Goal: Task Accomplishment & Management: Manage account settings

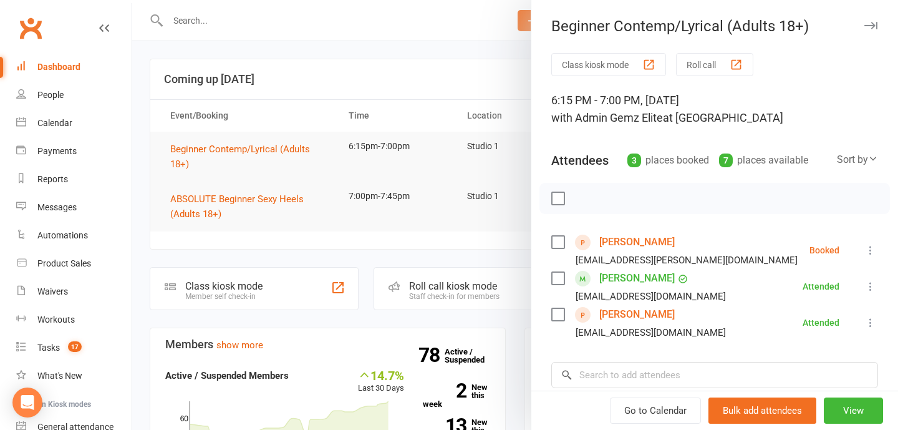
scroll to position [173, 0]
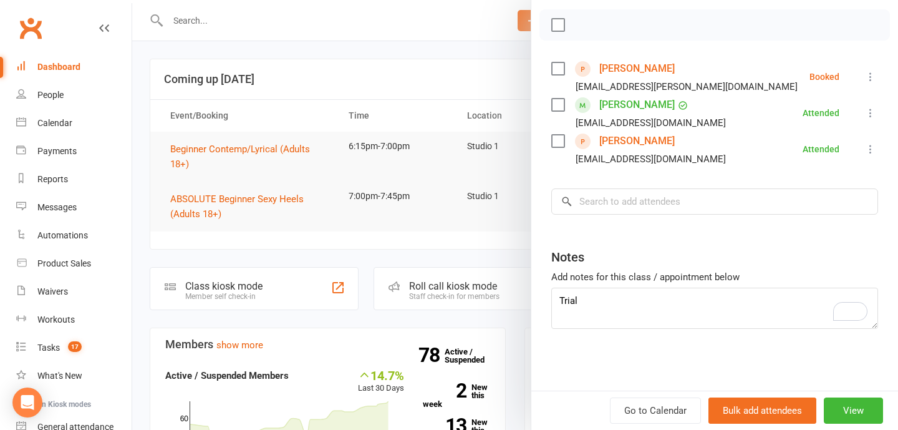
click at [355, 89] on div at bounding box center [515, 215] width 766 height 430
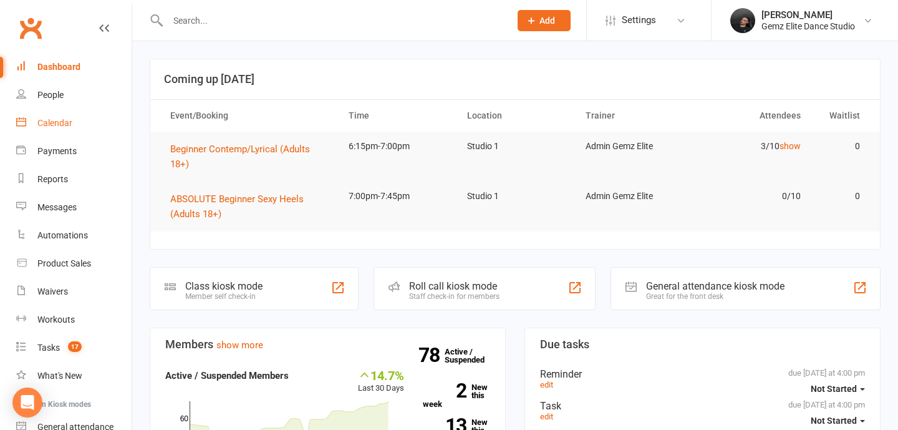
click at [44, 124] on div "Calendar" at bounding box center [54, 123] width 35 height 10
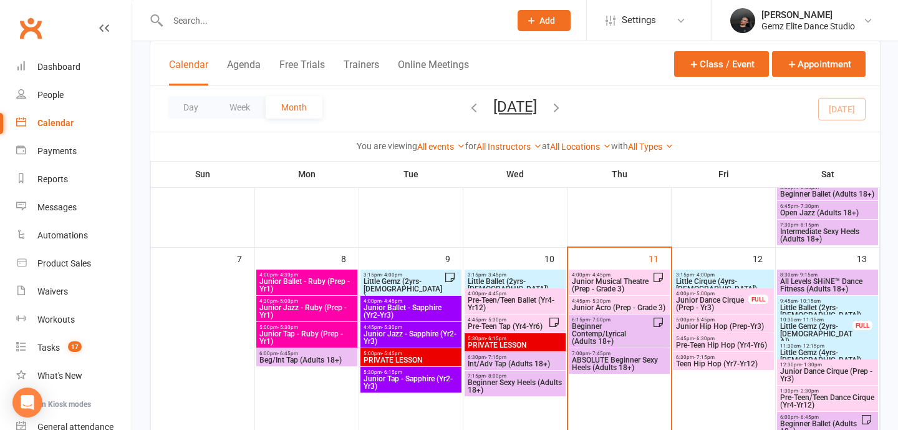
scroll to position [259, 0]
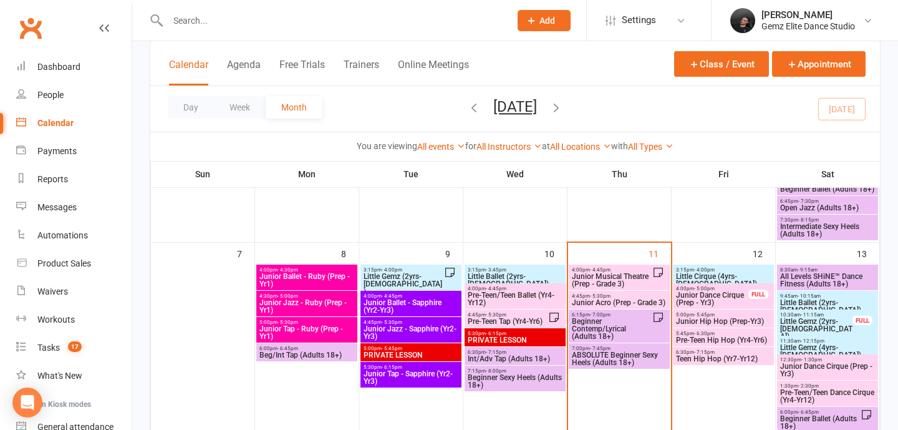
click at [619, 356] on span "ABSOLUTE Beginner Sexy Heels (Adults 18+)" at bounding box center [619, 358] width 96 height 15
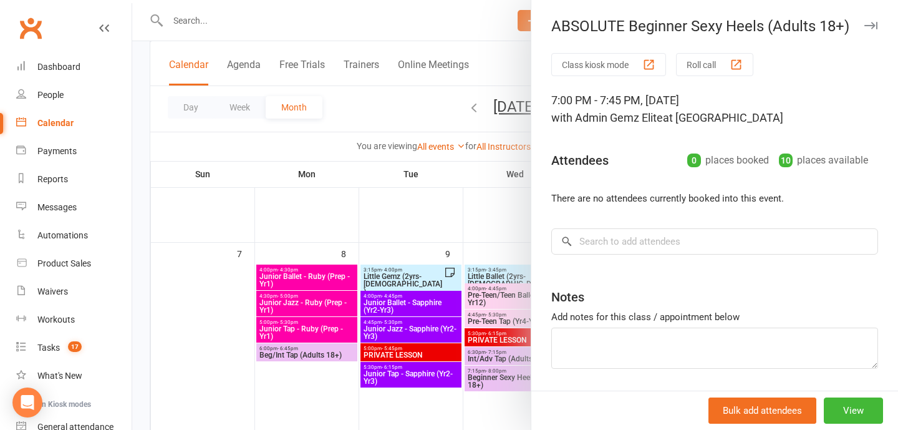
click at [407, 208] on div at bounding box center [515, 215] width 766 height 430
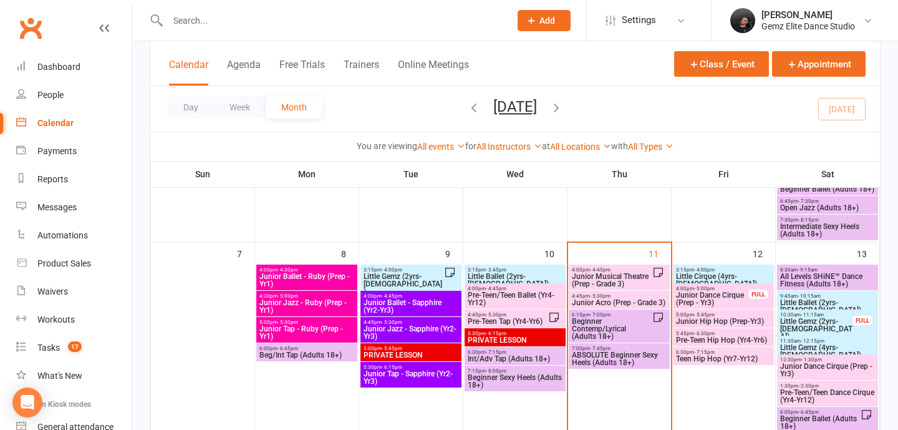
click at [619, 361] on span "ABSOLUTE Beginner Sexy Heels (Adults 18+)" at bounding box center [619, 358] width 96 height 15
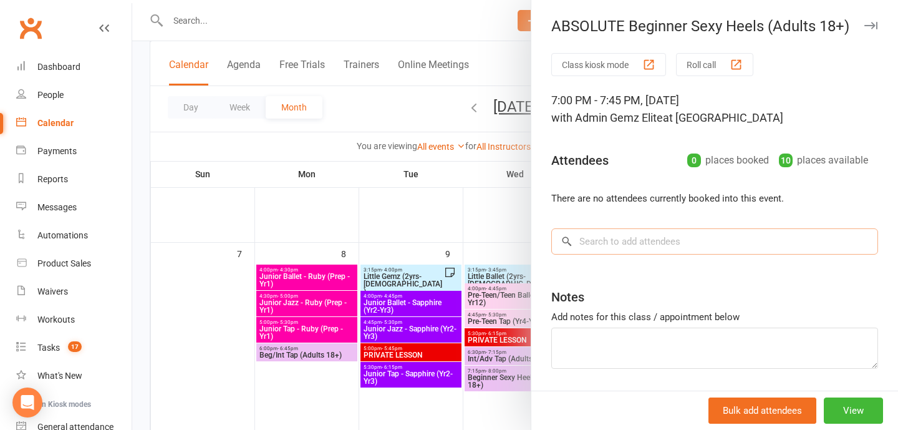
click at [673, 239] on input "search" at bounding box center [714, 241] width 327 height 26
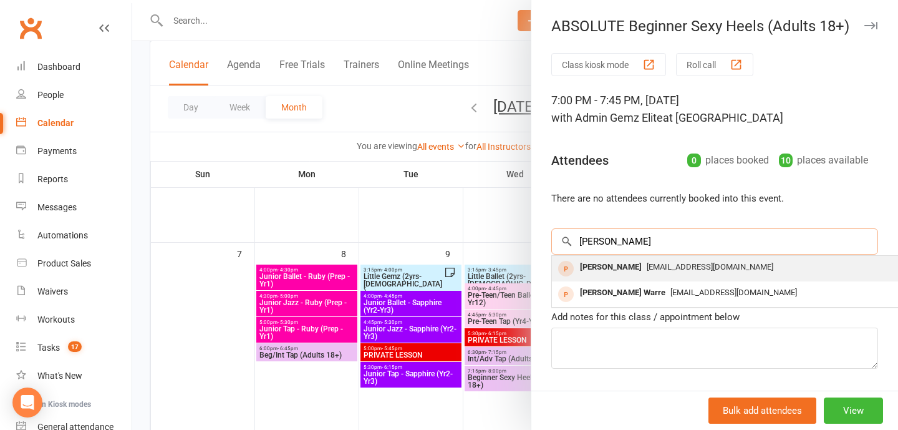
type input "leah"
click at [647, 264] on span "leahhuth@icloud.com" at bounding box center [710, 266] width 127 height 9
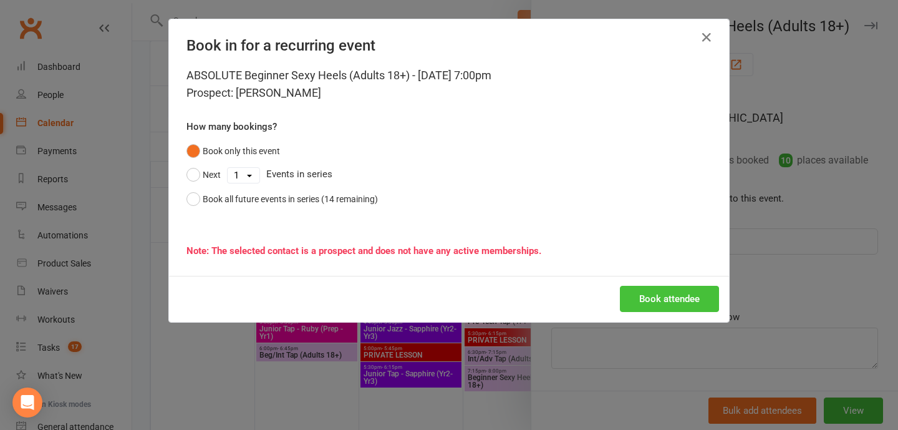
click at [652, 294] on button "Book attendee" at bounding box center [669, 299] width 99 height 26
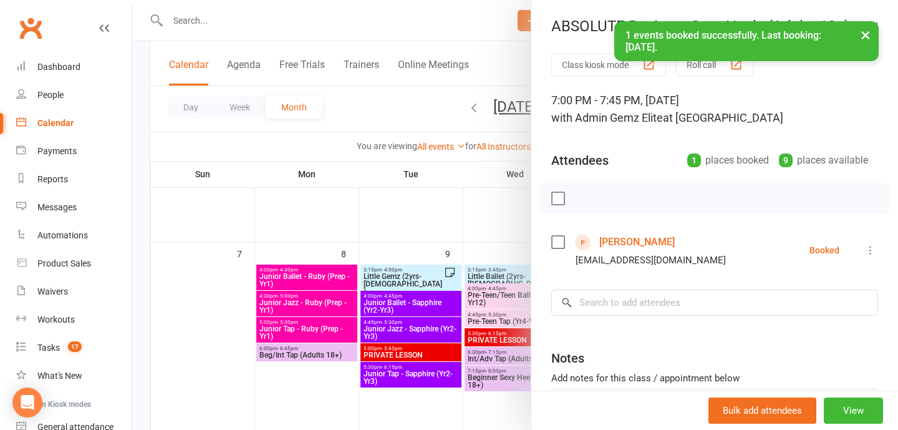
click at [674, 357] on div "Notes" at bounding box center [714, 355] width 327 height 31
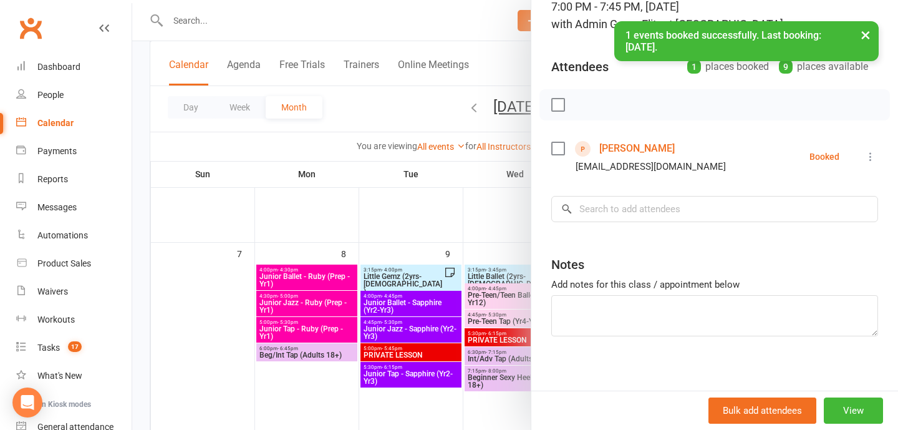
scroll to position [102, 0]
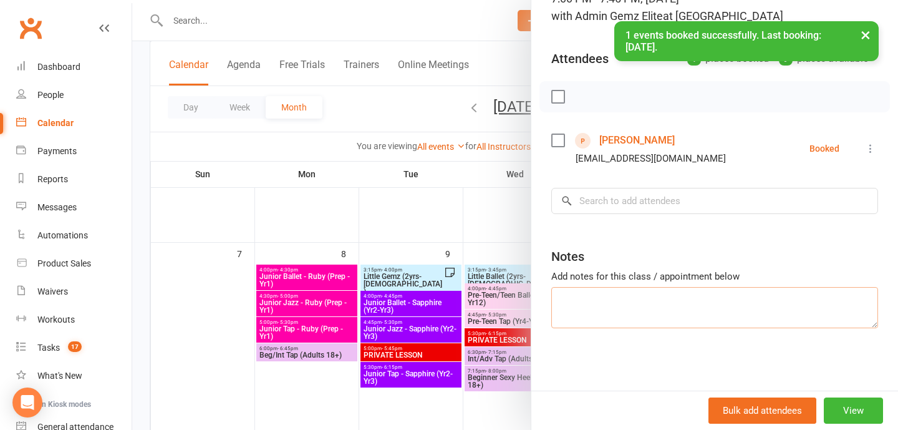
click at [676, 326] on textarea at bounding box center [714, 307] width 327 height 41
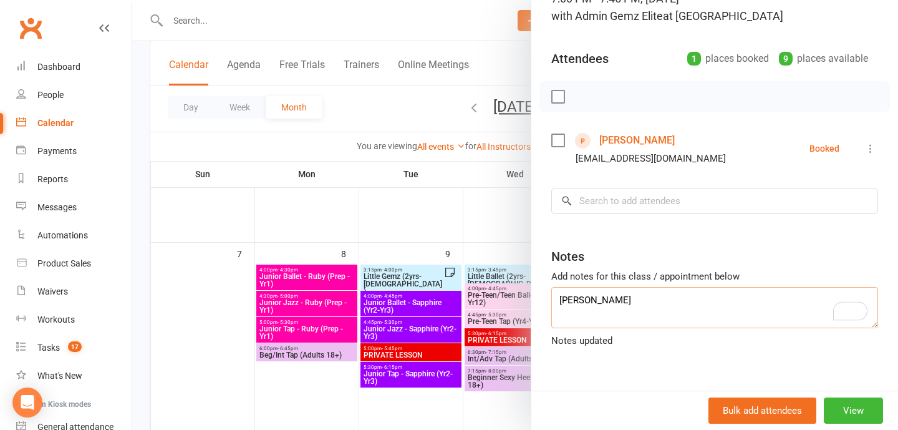
type textarea "Leah Huth"
click at [465, 225] on div at bounding box center [515, 215] width 766 height 430
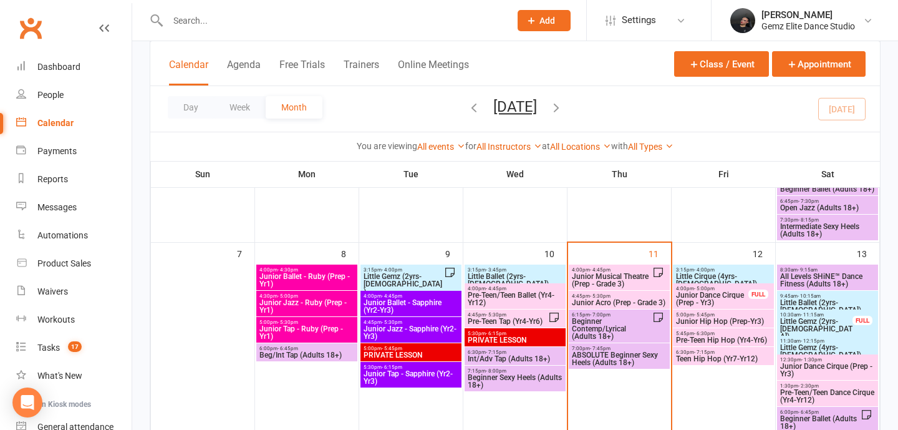
click at [605, 339] on span "Beginner Contemp/Lyrical (Adults 18+)" at bounding box center [611, 328] width 81 height 22
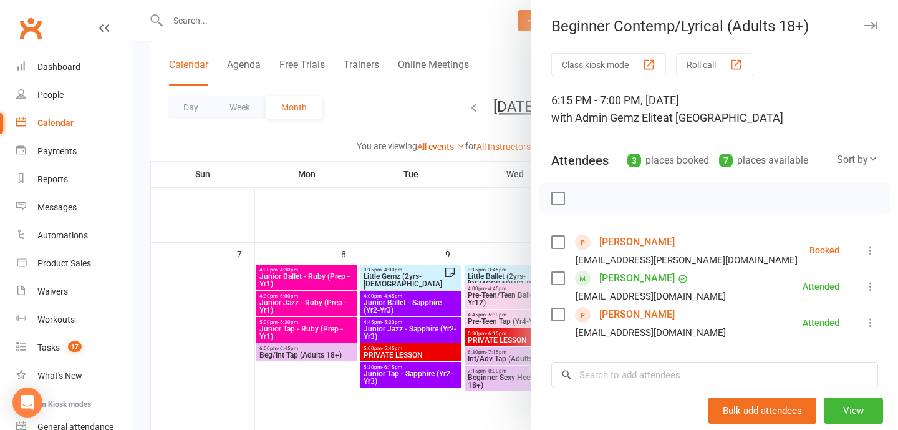
click at [865, 244] on icon at bounding box center [871, 250] width 12 height 12
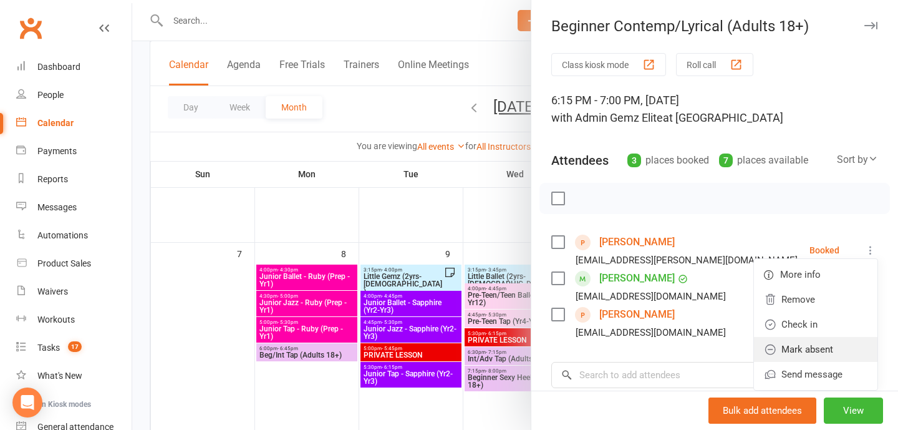
click at [840, 342] on link "Mark absent" at bounding box center [816, 349] width 124 height 25
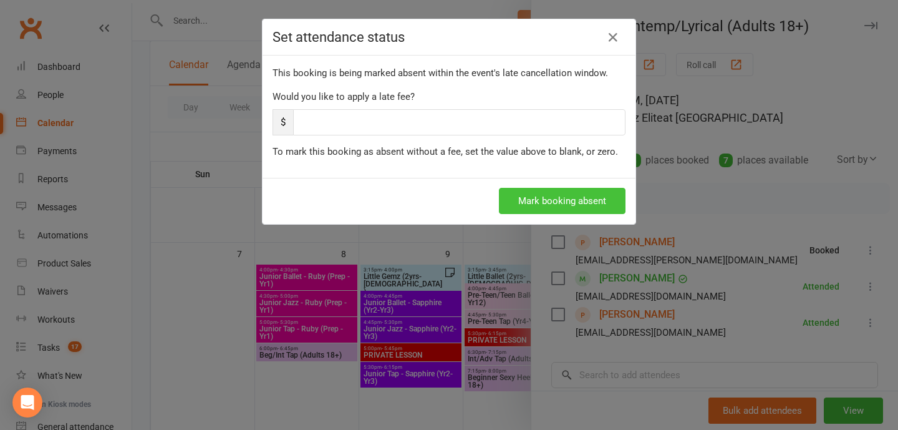
click at [562, 201] on button "Mark booking absent" at bounding box center [562, 201] width 127 height 26
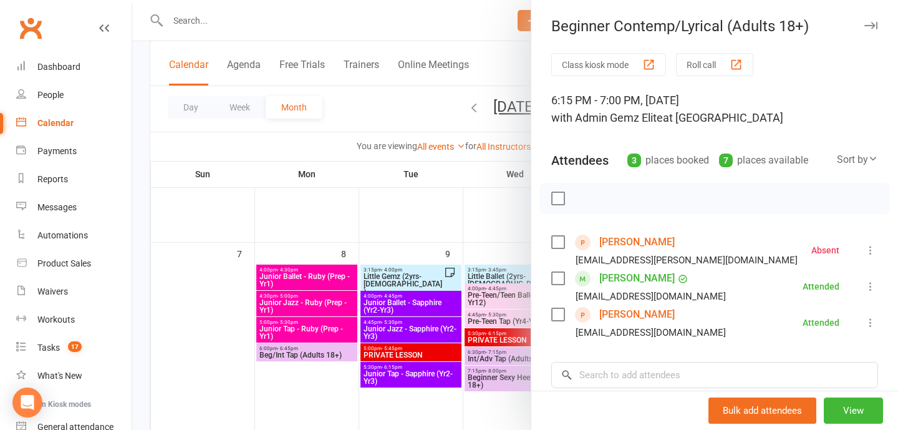
click at [426, 221] on div at bounding box center [515, 215] width 766 height 430
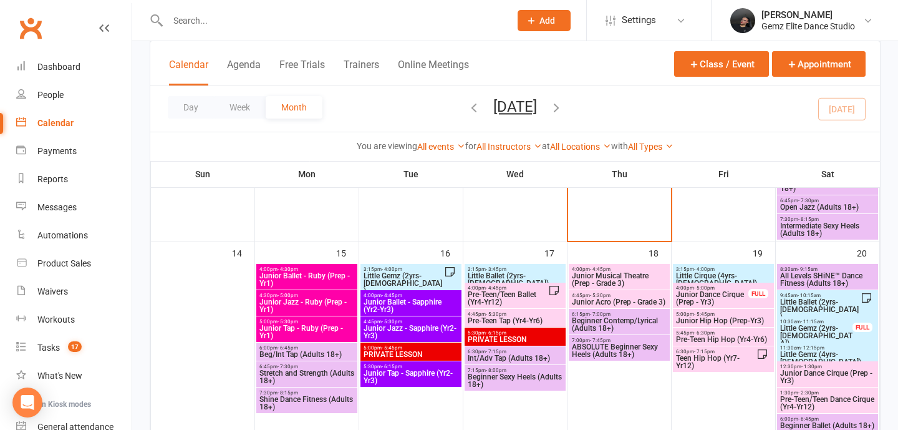
scroll to position [499, 0]
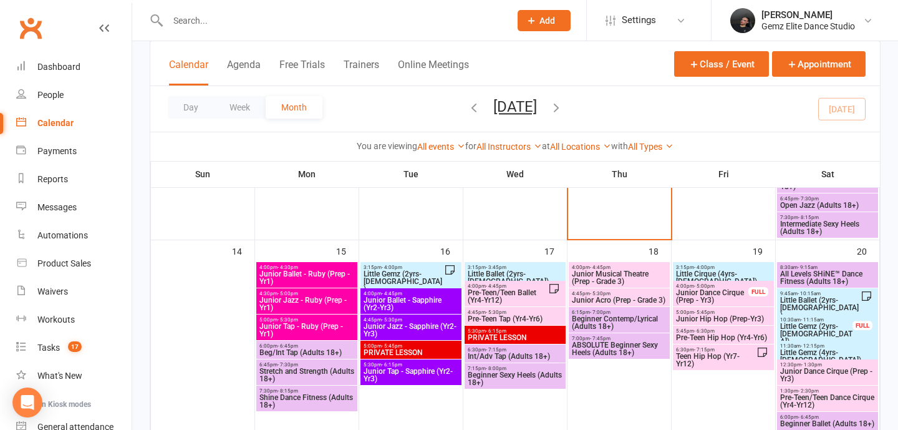
click at [601, 321] on span "Beginner Contemp/Lyrical (Adults 18+)" at bounding box center [619, 322] width 96 height 15
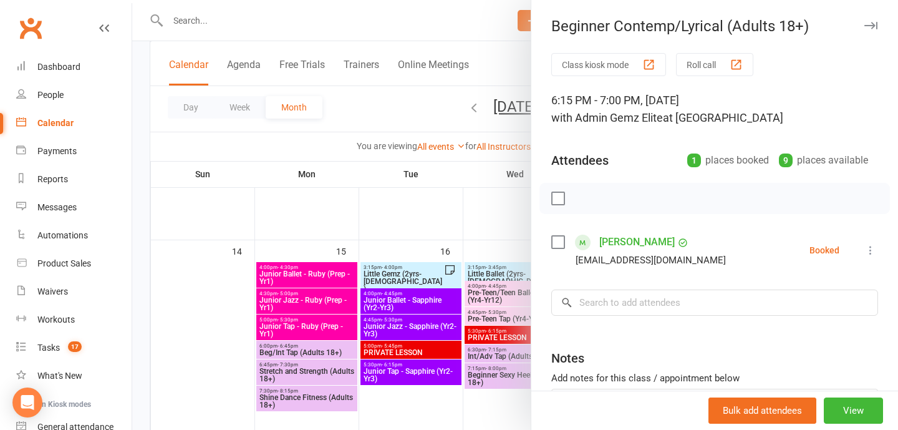
click at [477, 236] on div at bounding box center [515, 215] width 766 height 430
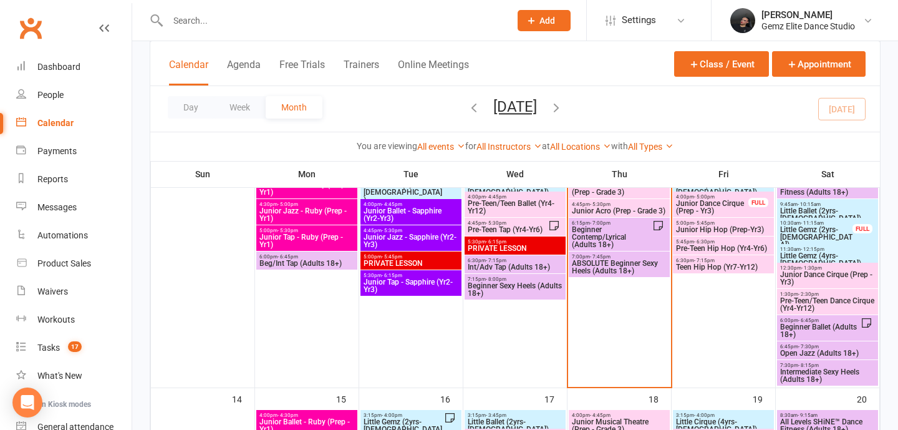
scroll to position [347, 0]
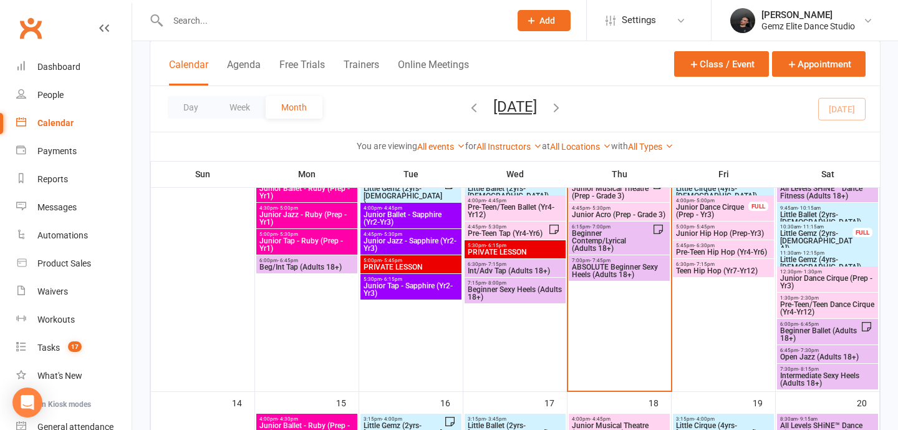
click at [615, 236] on span "Beginner Contemp/Lyrical (Adults 18+)" at bounding box center [611, 241] width 81 height 22
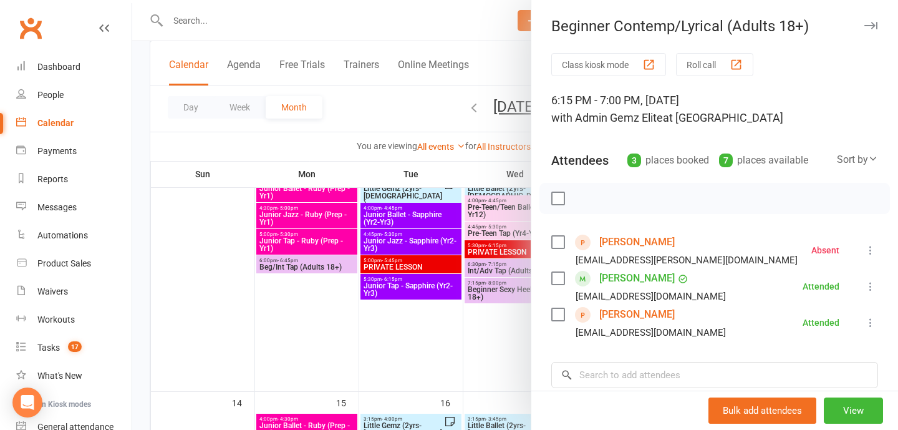
click at [466, 307] on div at bounding box center [515, 215] width 766 height 430
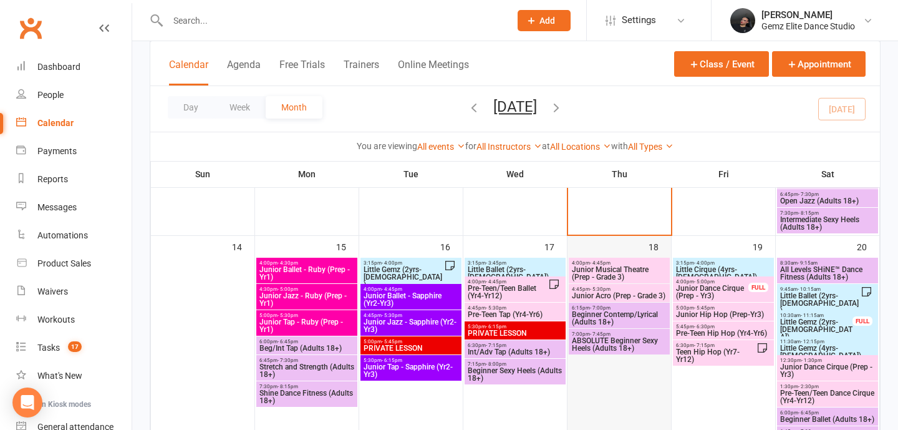
scroll to position [504, 0]
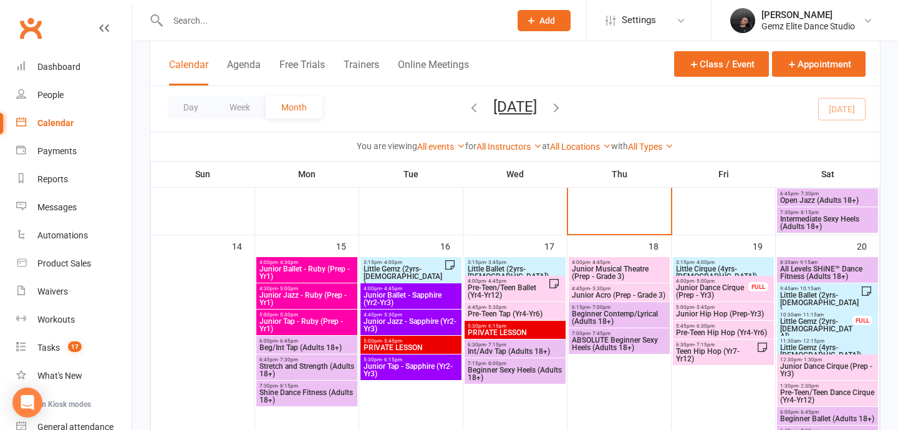
click at [618, 314] on span "Beginner Contemp/Lyrical (Adults 18+)" at bounding box center [619, 317] width 96 height 15
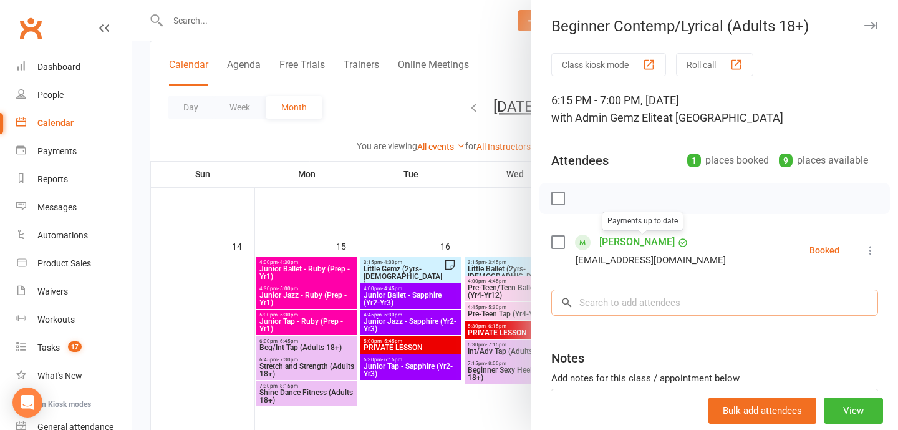
click at [619, 299] on input "search" at bounding box center [714, 302] width 327 height 26
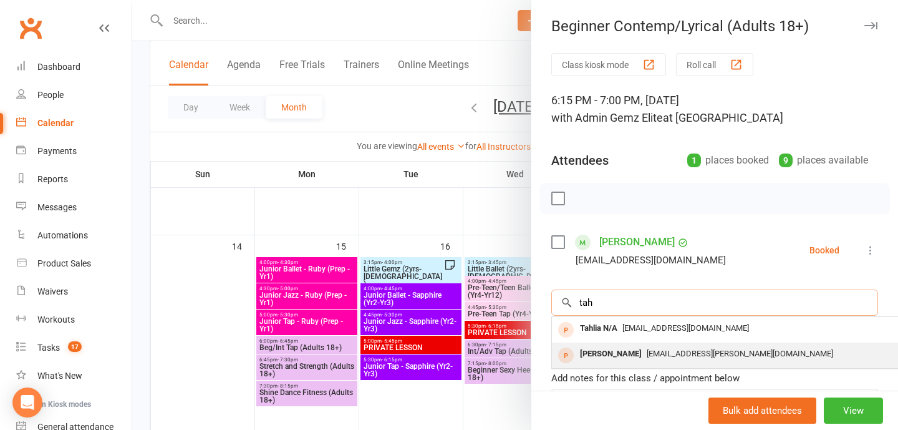
type input "tah"
click at [611, 358] on div "Tahlia Dundon" at bounding box center [611, 354] width 72 height 18
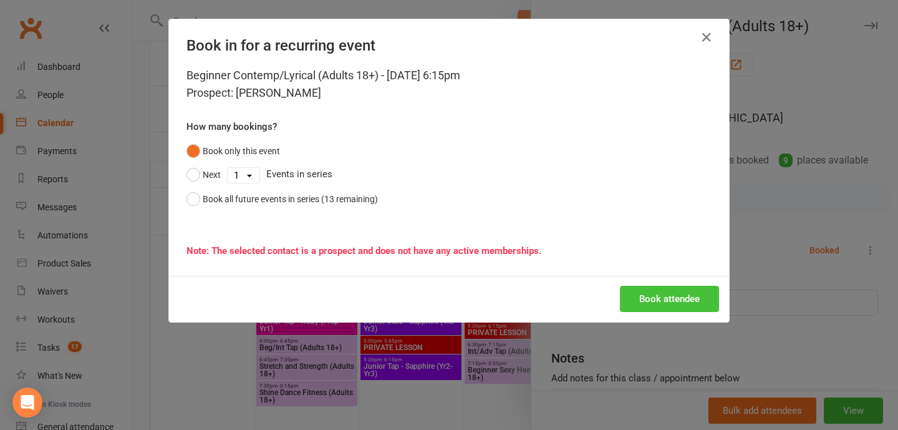
click at [670, 296] on button "Book attendee" at bounding box center [669, 299] width 99 height 26
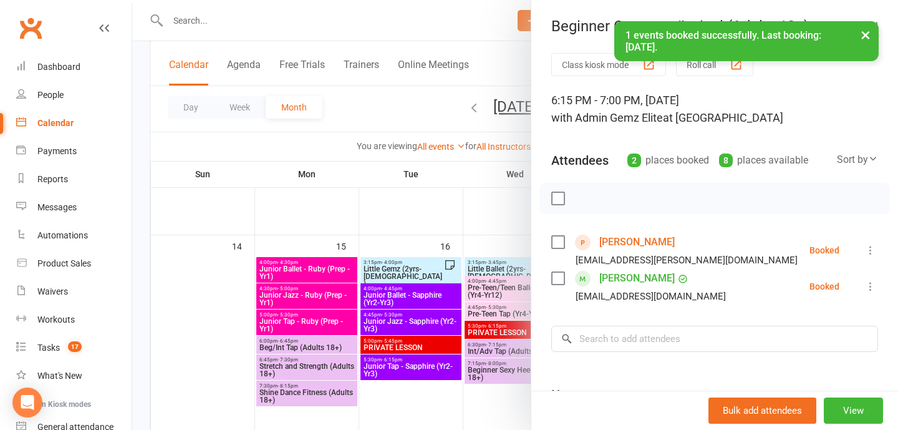
click at [390, 207] on div at bounding box center [515, 215] width 766 height 430
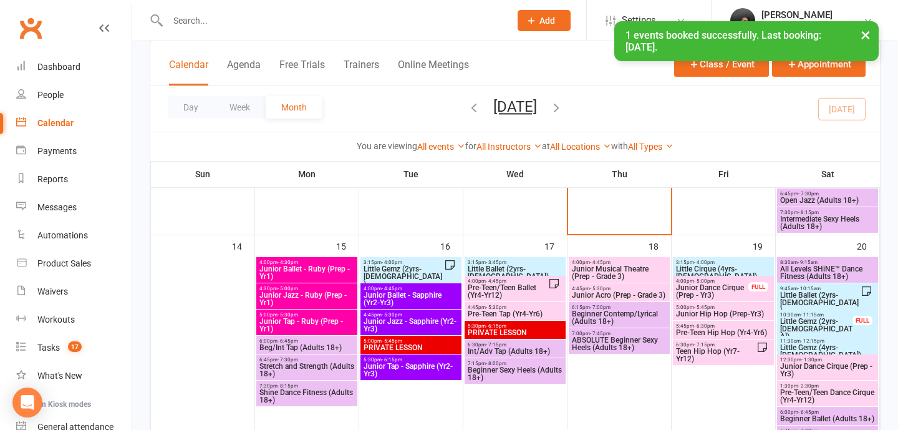
click at [49, 21] on div "× 1 events booked successfully. Last booking: Sep 18, 2025." at bounding box center [441, 21] width 882 height 0
click at [49, 69] on div "Dashboard" at bounding box center [58, 67] width 43 height 10
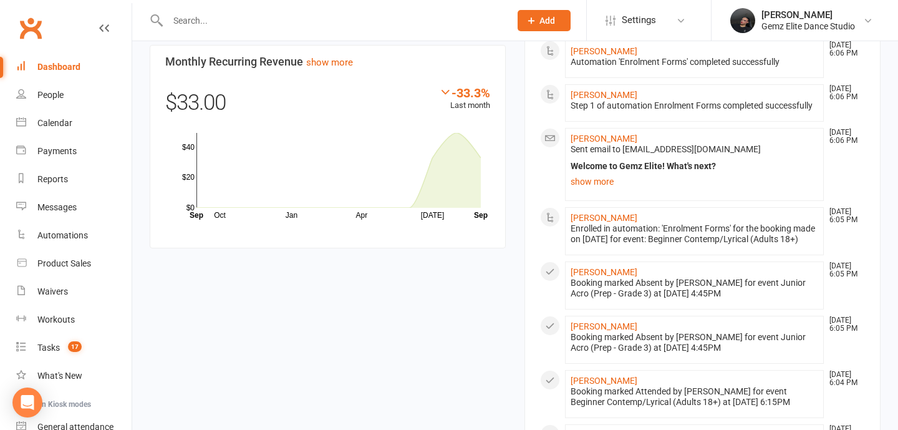
scroll to position [879, 0]
click at [31, 62] on link "Dashboard" at bounding box center [73, 67] width 115 height 28
click at [38, 125] on div "Calendar" at bounding box center [54, 123] width 35 height 10
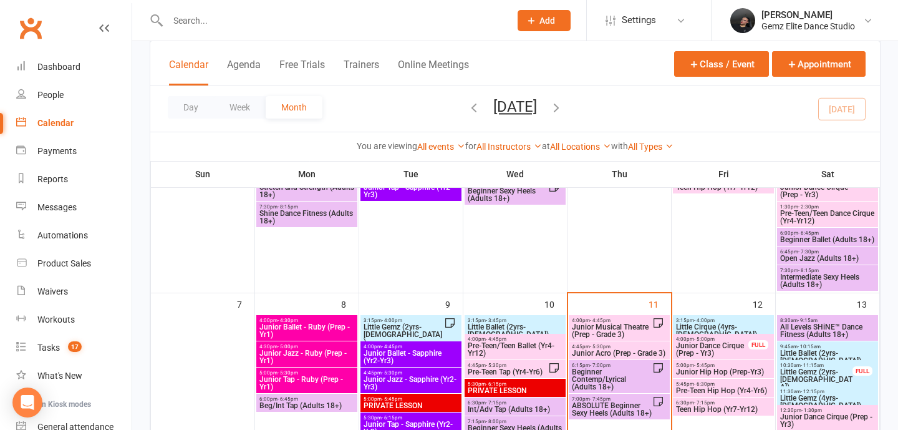
scroll to position [238, 0]
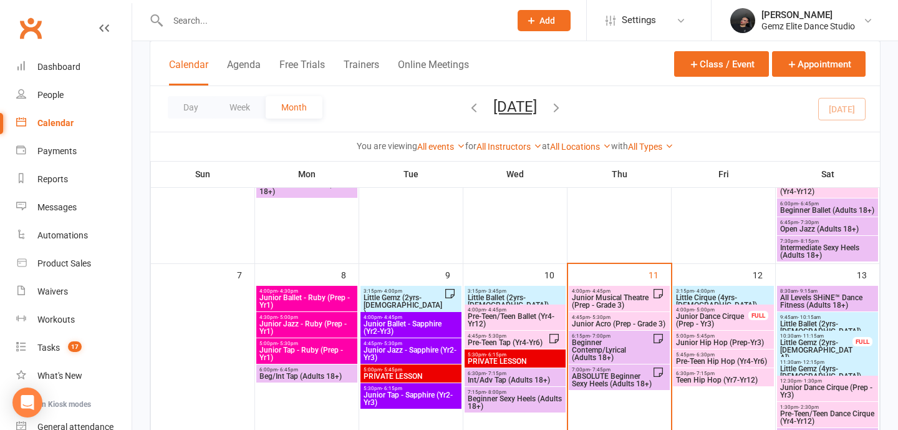
click at [249, 17] on input "text" at bounding box center [332, 20] width 337 height 17
type input "i"
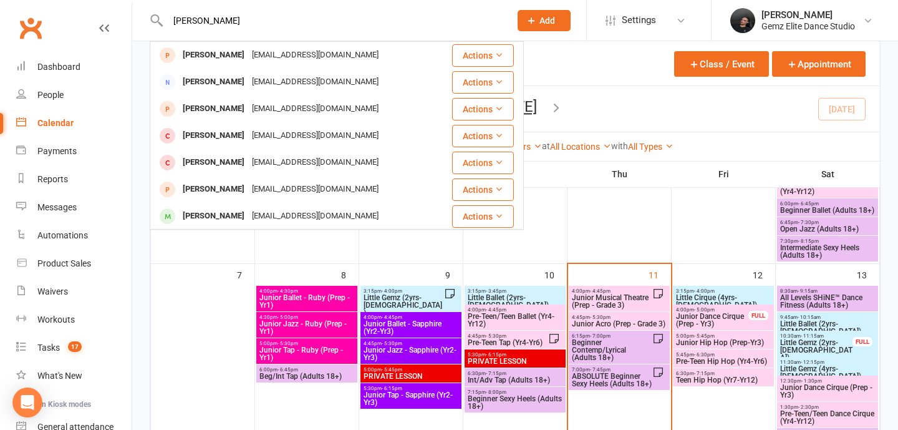
click at [189, 17] on input "oliver" at bounding box center [332, 20] width 337 height 17
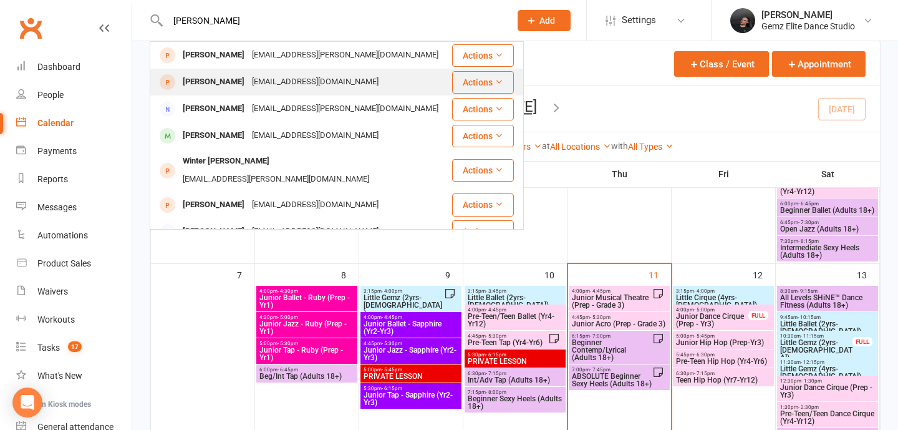
type input "isabelle"
click at [296, 77] on div "[EMAIL_ADDRESS][DOMAIN_NAME]" at bounding box center [315, 82] width 134 height 18
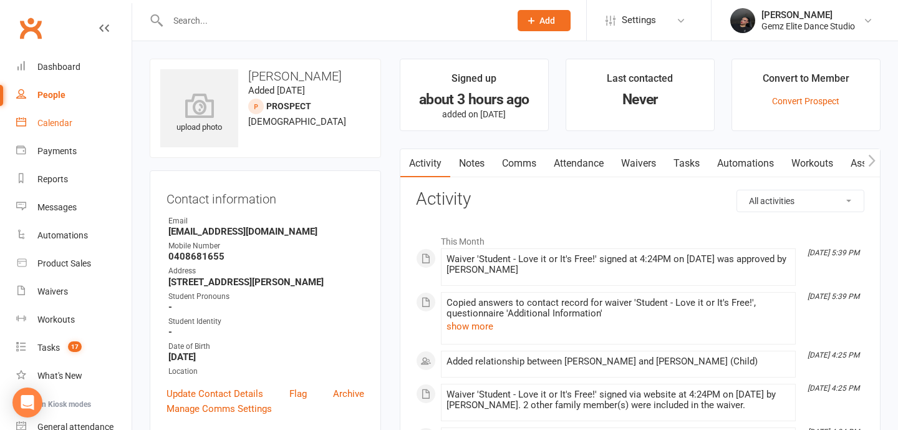
click at [71, 124] on div "Calendar" at bounding box center [54, 123] width 35 height 10
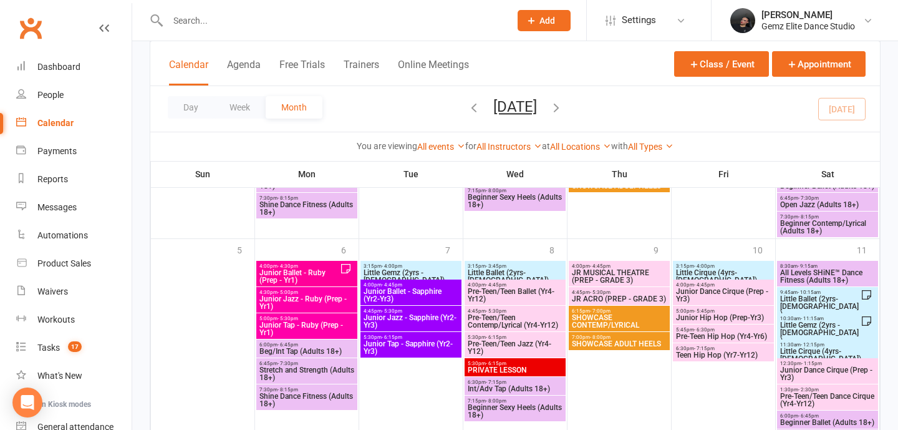
scroll to position [980, 0]
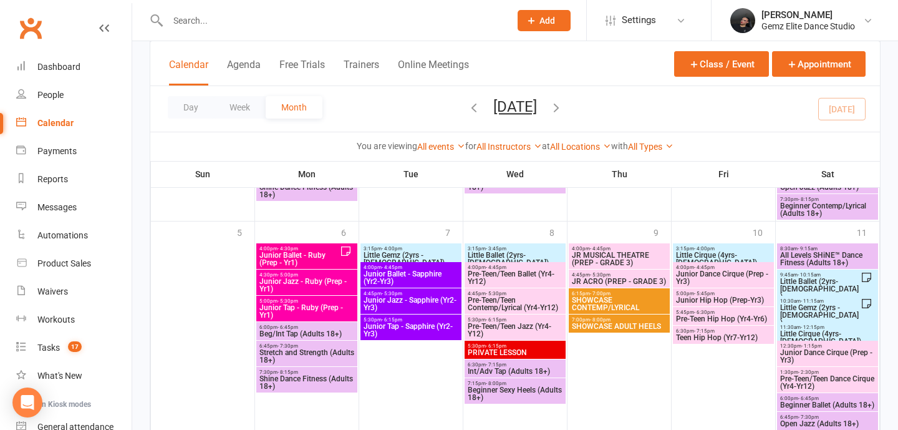
click at [844, 310] on span "Little Gemz (2yrs - 5yrs old)" at bounding box center [820, 315] width 81 height 22
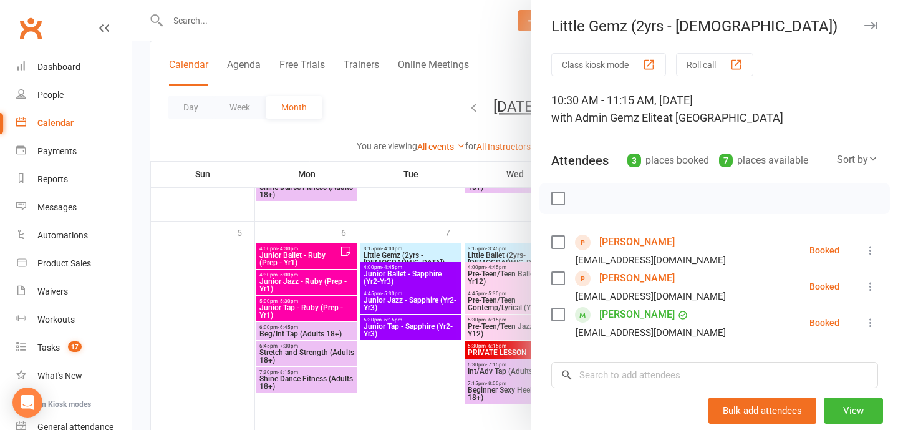
click at [423, 248] on div at bounding box center [515, 215] width 766 height 430
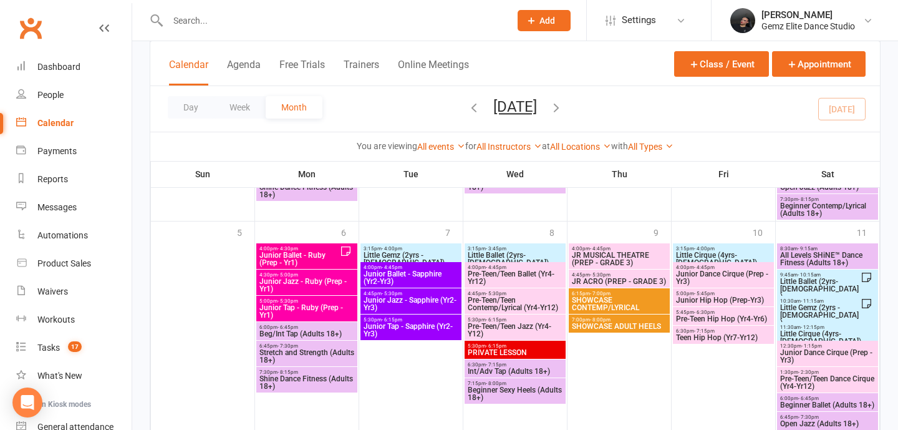
click at [826, 331] on span "Little Cirque (4yrs-5yrs old)" at bounding box center [828, 337] width 96 height 15
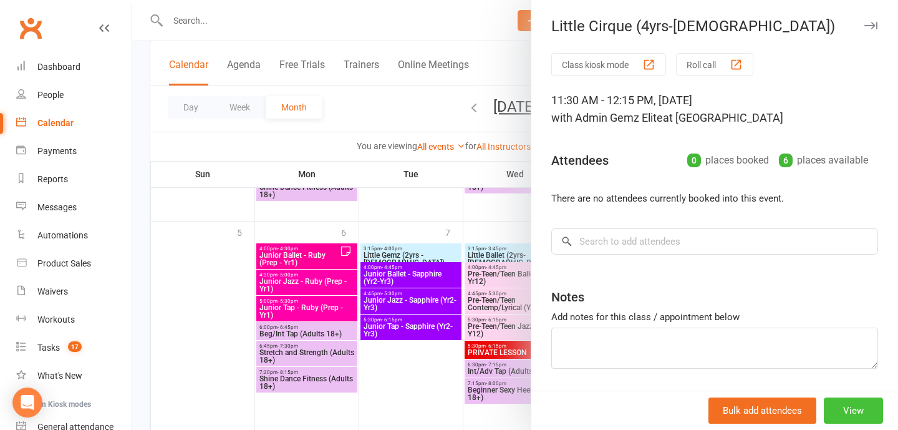
click at [852, 413] on button "View" at bounding box center [853, 410] width 59 height 26
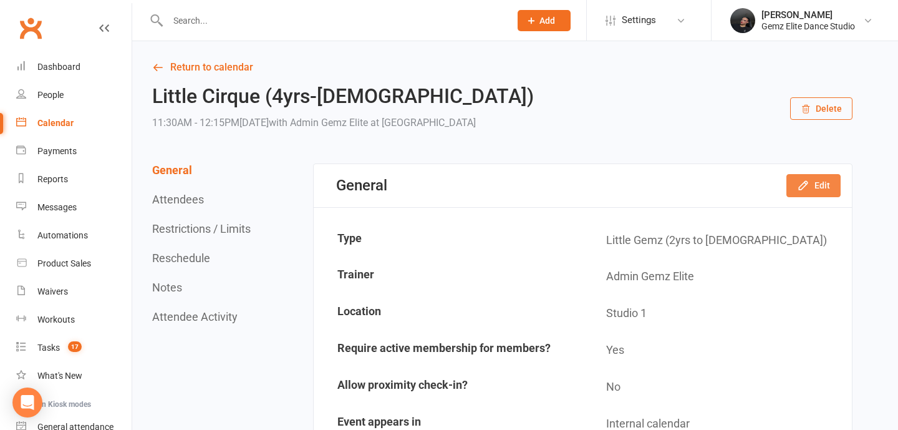
click at [813, 187] on button "Edit" at bounding box center [814, 185] width 54 height 22
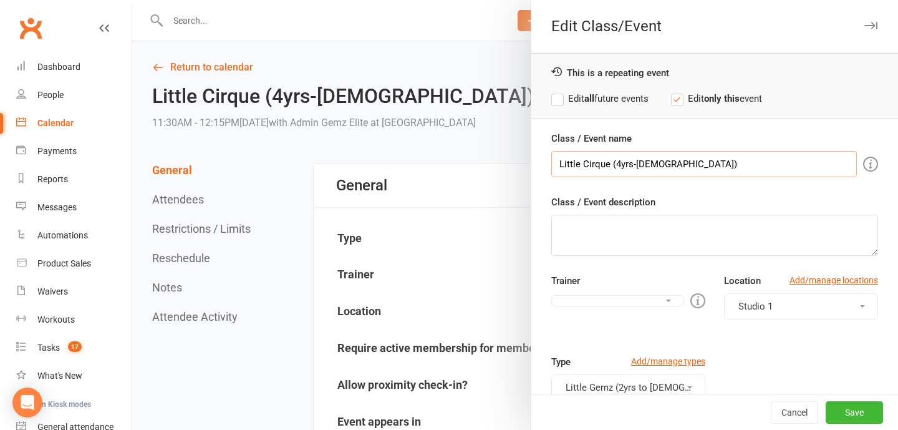
drag, startPoint x: 682, startPoint y: 160, endPoint x: 507, endPoint y: 160, distance: 175.3
click at [507, 0] on div "Edit Class/Event This is a repeating event Edit all future events Edit only thi…" at bounding box center [515, 0] width 766 height 0
click at [652, 165] on input "LITTLE GEMZ (4-5 year)" at bounding box center [704, 164] width 306 height 26
type input "LITTLE GEMZ (4-5 years old)"
click at [613, 97] on label "Edit all future events" at bounding box center [599, 98] width 97 height 15
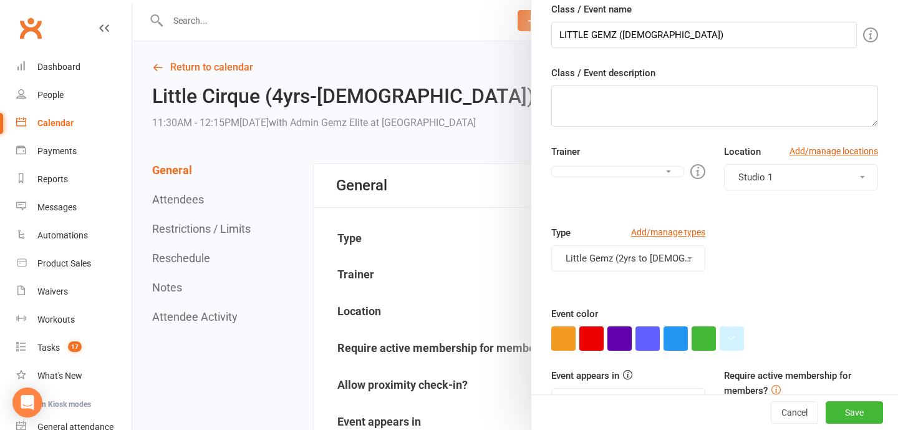
scroll to position [130, 0]
click at [652, 258] on button "Little Gemz (2yrs to 5yrs old)" at bounding box center [628, 258] width 154 height 26
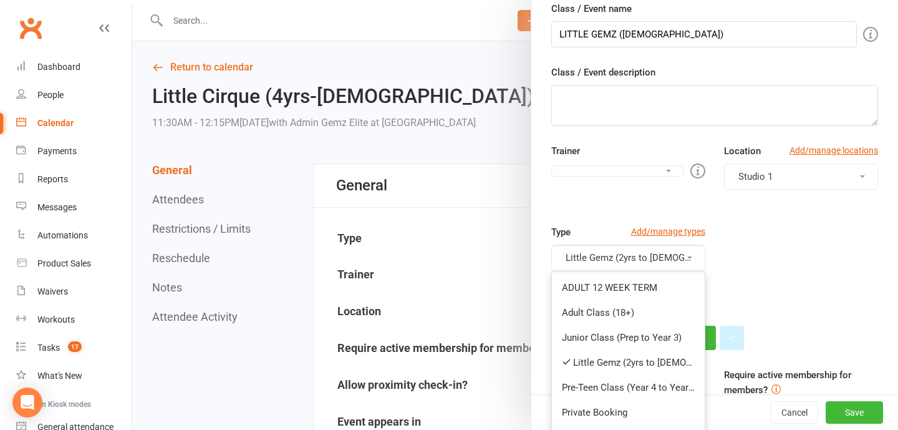
click at [815, 254] on div "Type Add/manage types Little Gemz (2yrs to 5yrs old) ADULT 12 WEEK TERM Adult C…" at bounding box center [715, 265] width 346 height 81
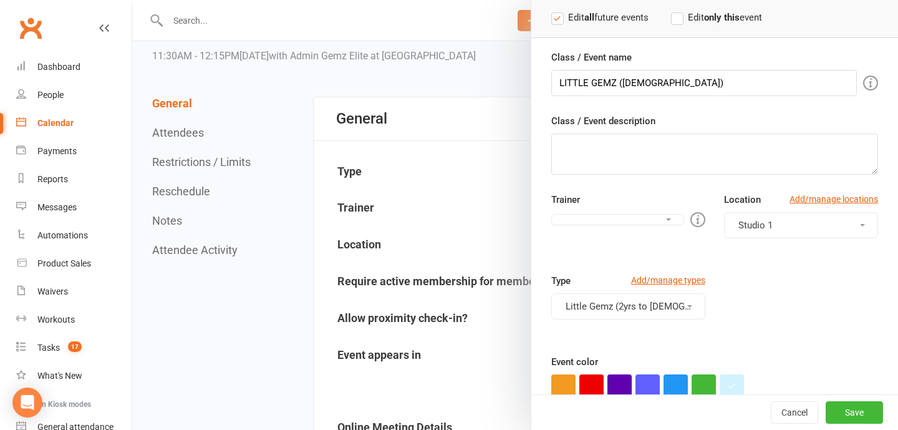
scroll to position [0, 0]
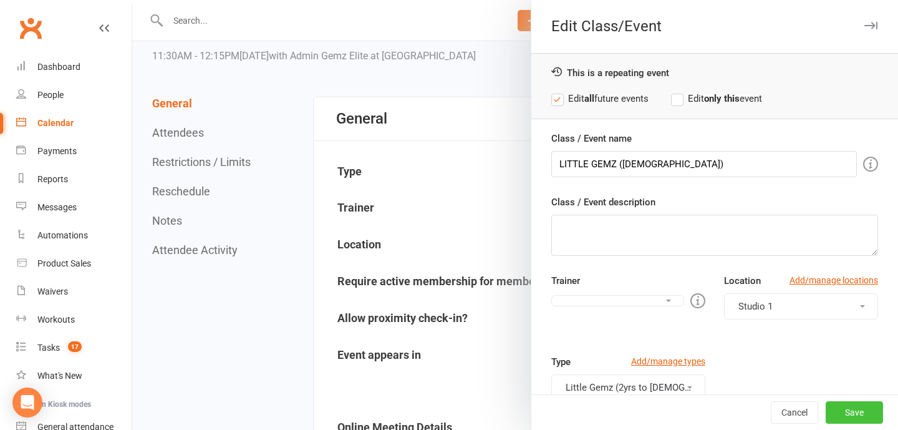
click at [853, 415] on button "Save" at bounding box center [854, 412] width 57 height 22
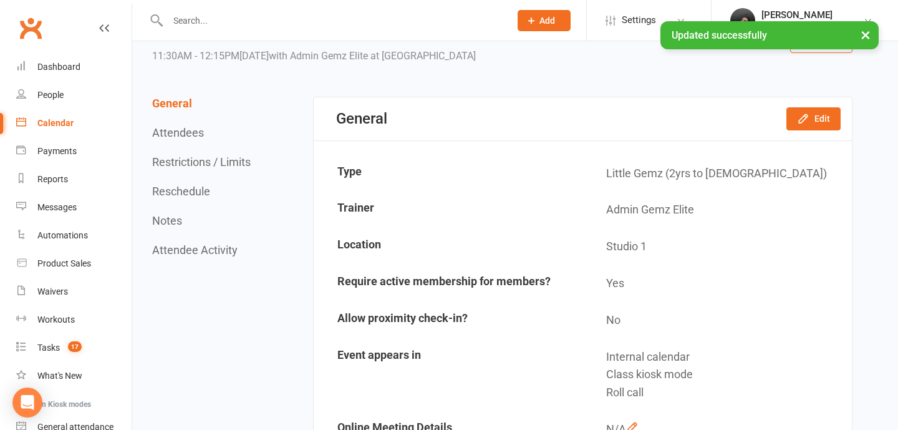
click at [58, 124] on div "Calendar" at bounding box center [55, 123] width 36 height 10
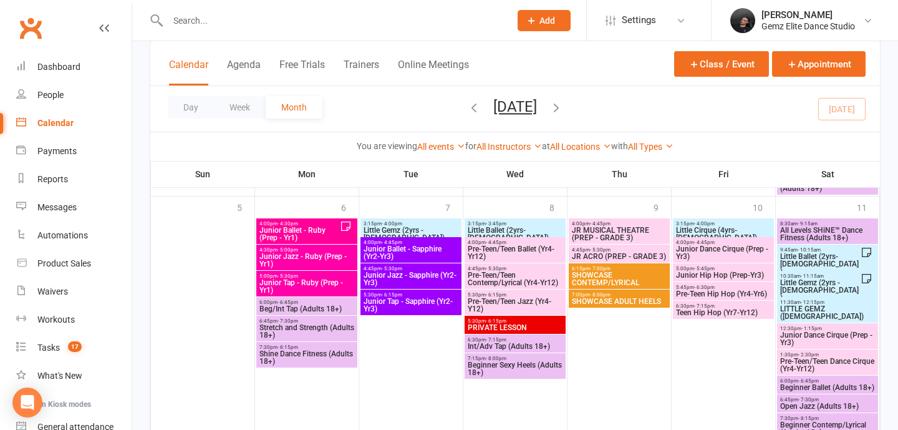
scroll to position [1005, 0]
click at [866, 313] on span "LITTLE GEMZ (4-5 years old)" at bounding box center [828, 311] width 96 height 15
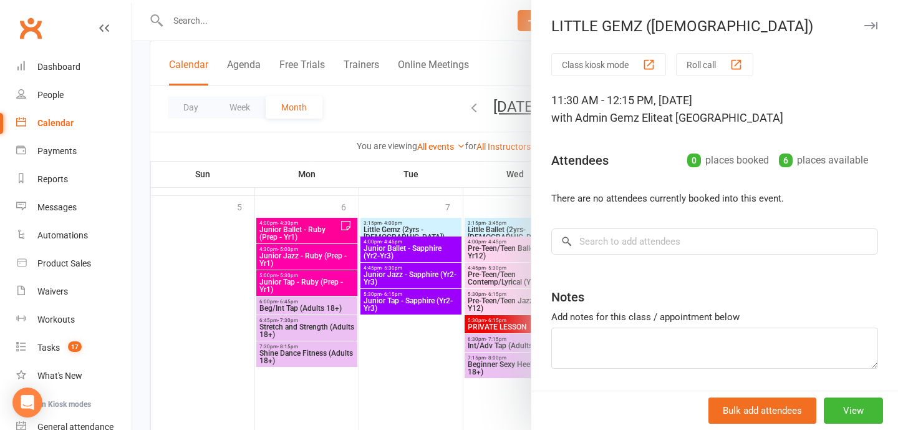
click at [423, 319] on div at bounding box center [515, 215] width 766 height 430
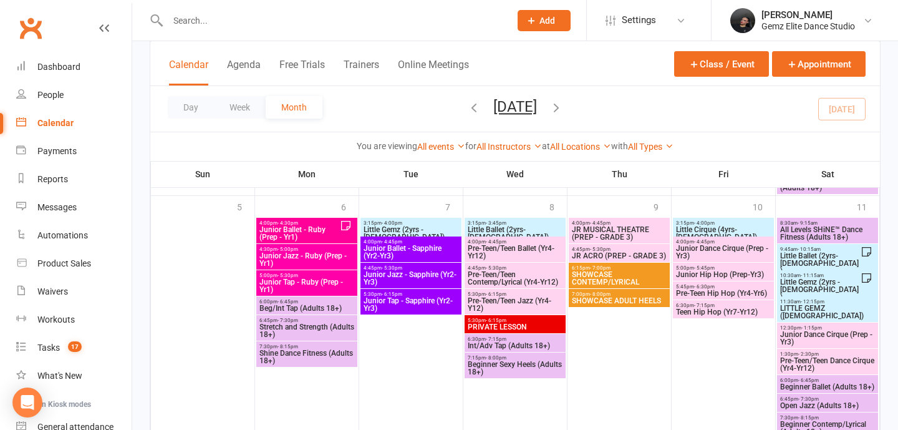
click at [822, 305] on span "LITTLE GEMZ (4-5 years old)" at bounding box center [828, 311] width 96 height 15
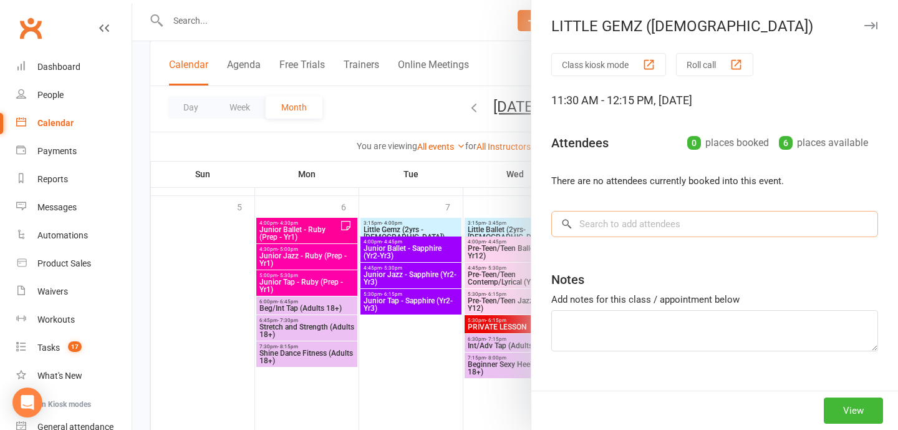
click at [678, 233] on input "search" at bounding box center [714, 224] width 327 height 26
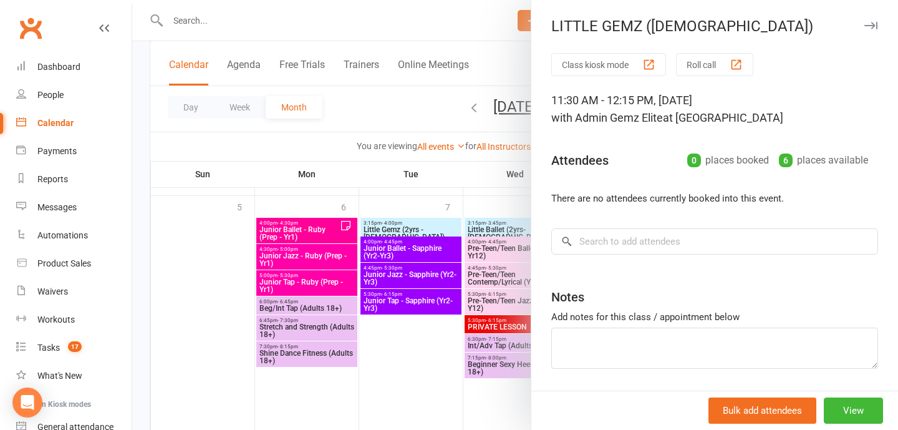
click at [490, 379] on div at bounding box center [515, 215] width 766 height 430
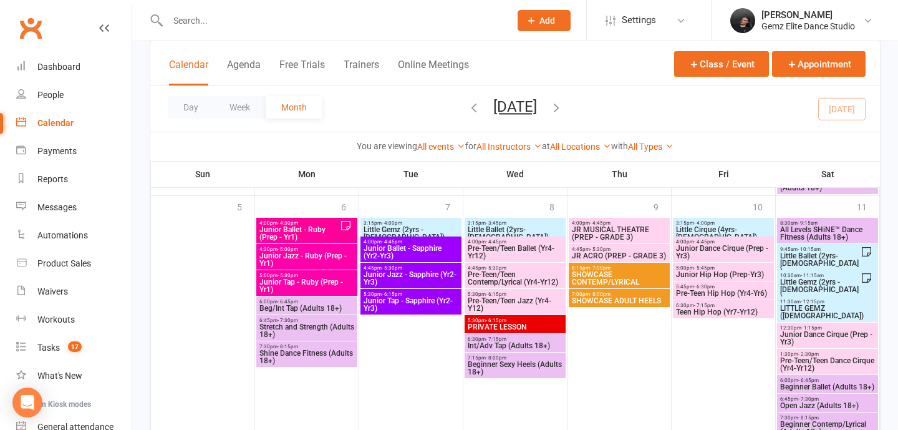
click at [788, 314] on span "LITTLE GEMZ (4-5 years old)" at bounding box center [828, 311] width 96 height 15
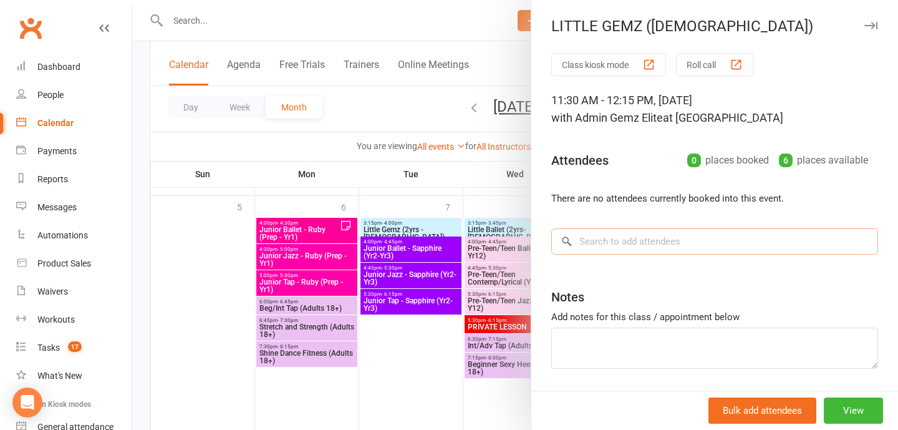
click at [617, 253] on input "search" at bounding box center [714, 241] width 327 height 26
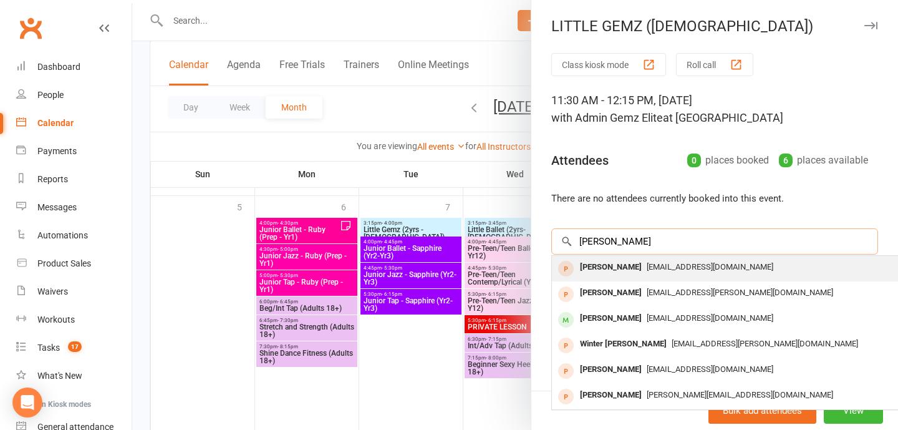
type input "isabelle"
click at [722, 272] on div "[EMAIL_ADDRESS][DOMAIN_NAME]" at bounding box center [738, 267] width 363 height 18
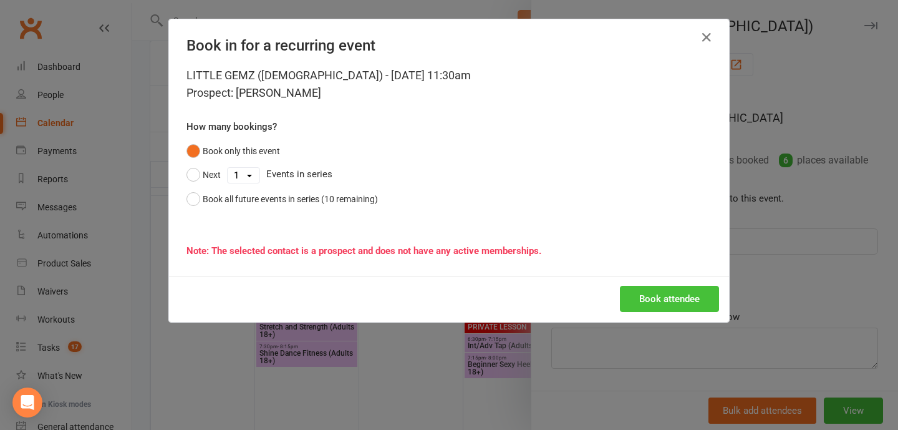
click at [642, 292] on button "Book attendee" at bounding box center [669, 299] width 99 height 26
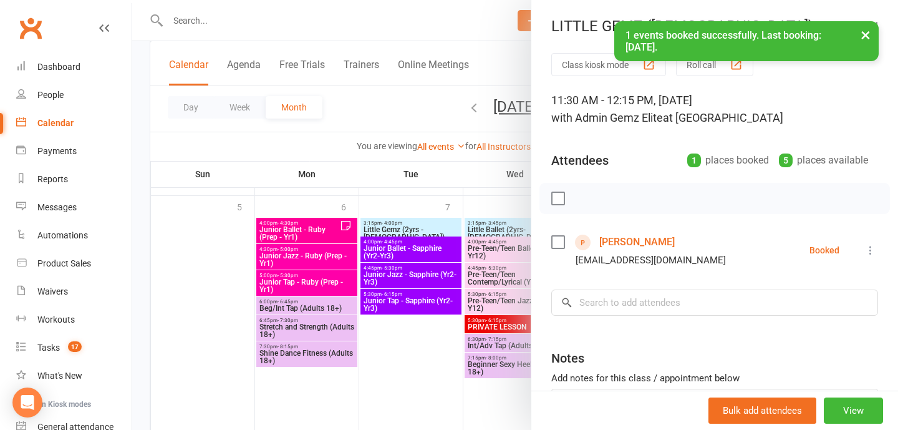
click at [646, 248] on link "Isabelle Truelson" at bounding box center [636, 242] width 75 height 20
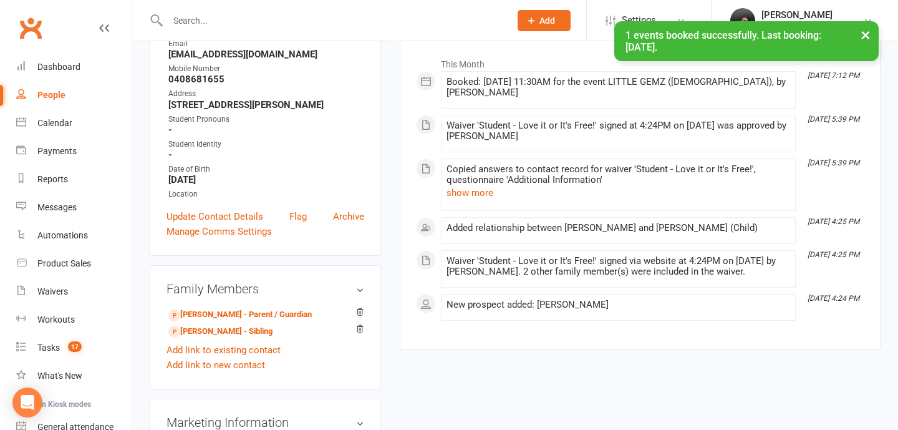
scroll to position [195, 0]
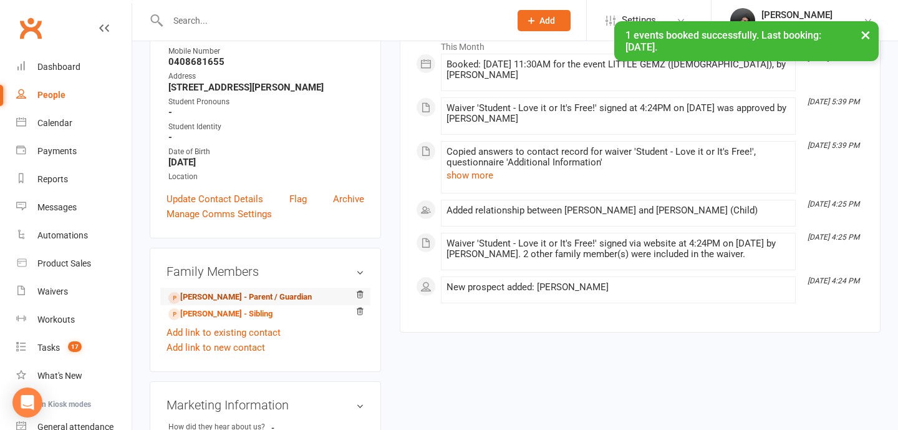
click at [279, 300] on link "Tahlia Truelson - Parent / Guardian" at bounding box center [239, 297] width 143 height 13
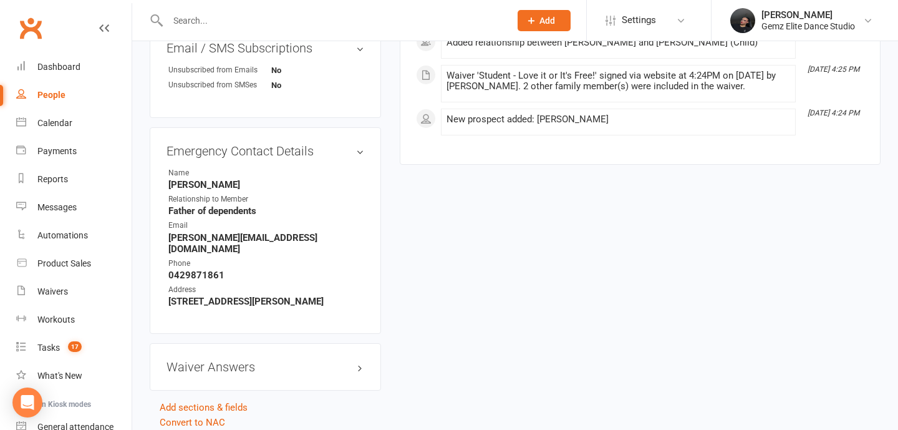
scroll to position [690, 0]
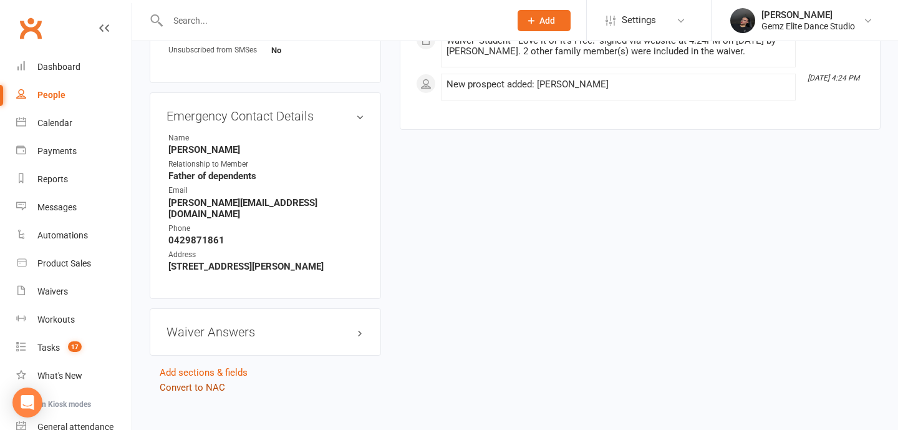
click at [213, 382] on link "Convert to NAC" at bounding box center [192, 387] width 65 height 11
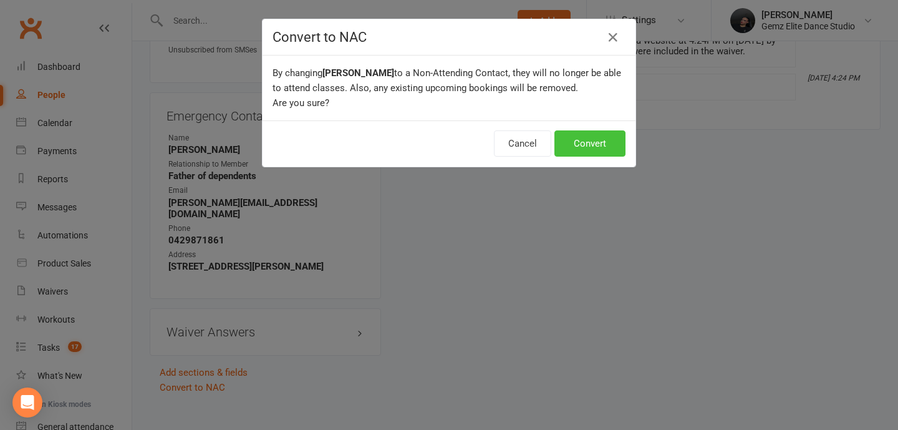
click at [614, 145] on button "Convert" at bounding box center [590, 143] width 71 height 26
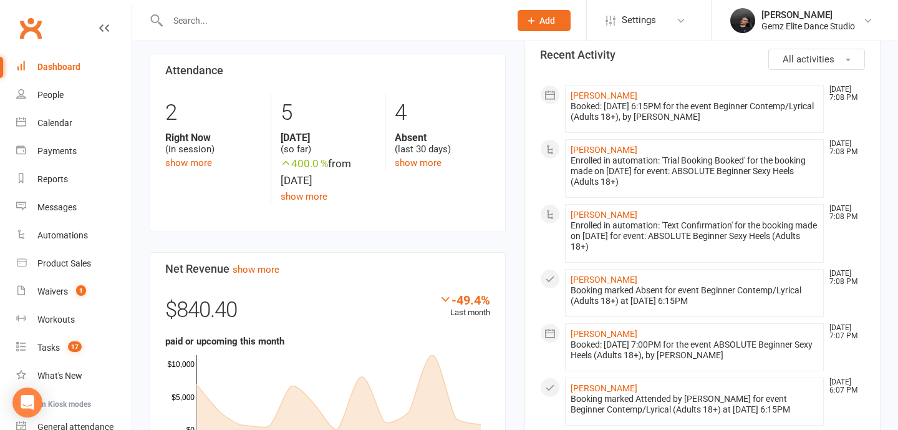
scroll to position [436, 0]
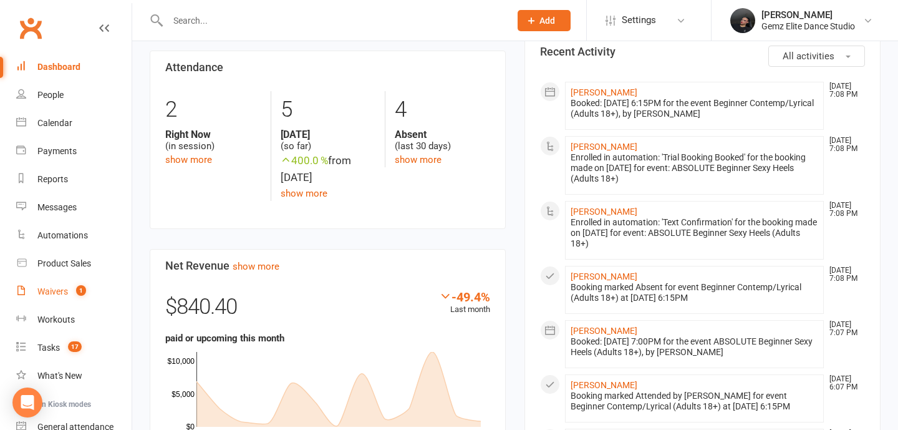
click at [75, 292] on count-badge "1" at bounding box center [78, 291] width 16 height 10
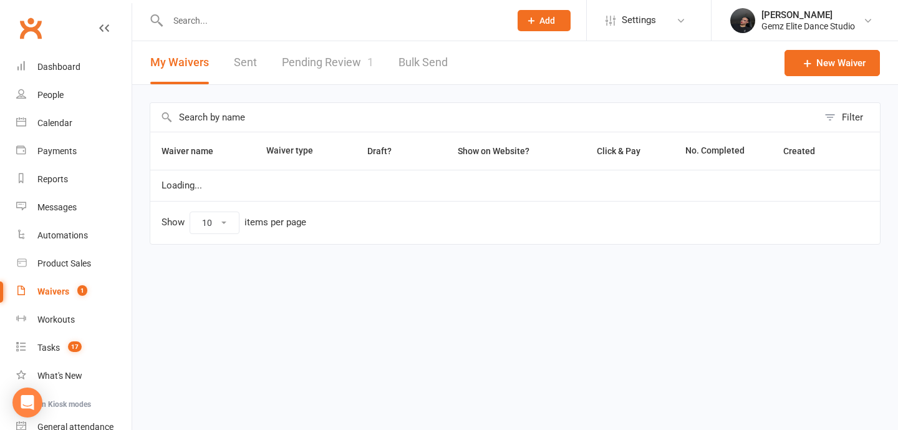
select select "100"
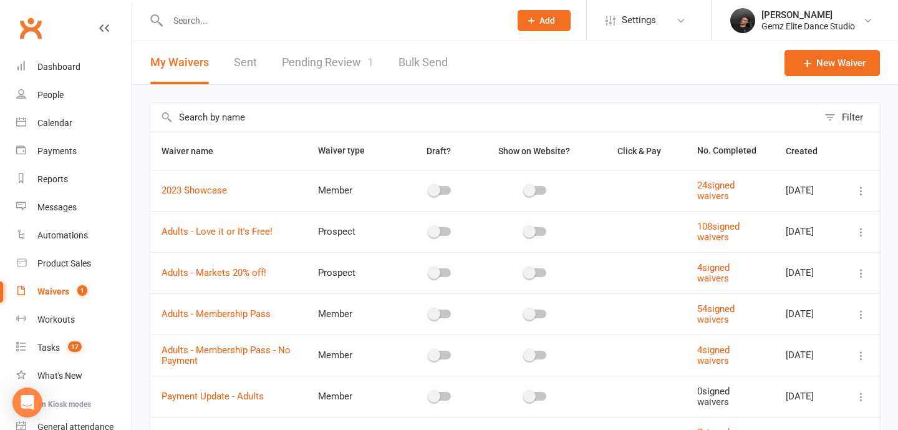
click at [240, 65] on link "Sent" at bounding box center [245, 62] width 23 height 43
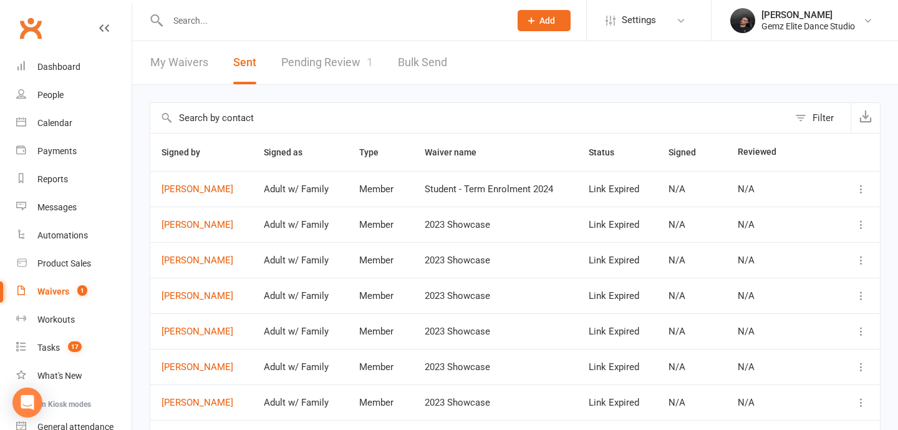
click at [198, 80] on link "My Waivers" at bounding box center [179, 62] width 58 height 43
select select "100"
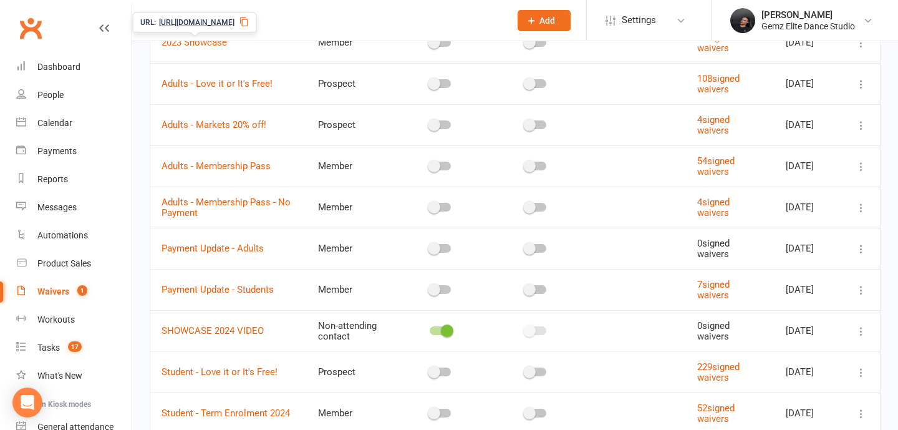
scroll to position [331, 0]
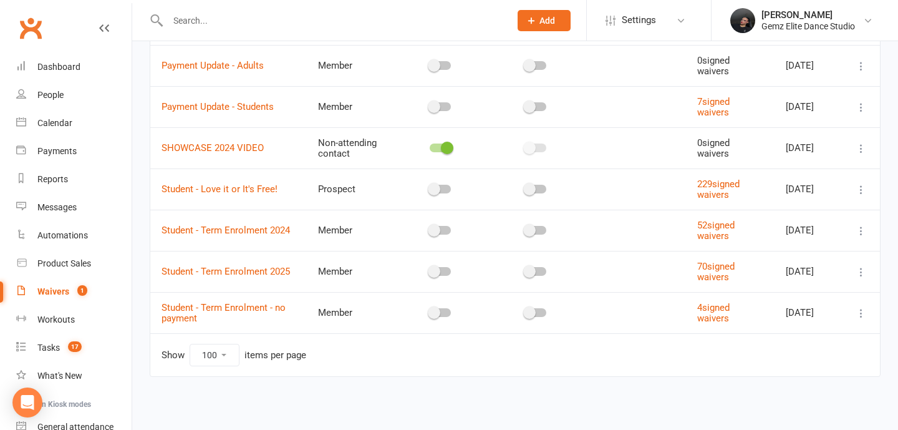
click at [196, 31] on div at bounding box center [326, 20] width 352 height 41
click at [202, 26] on input "text" at bounding box center [332, 20] width 337 height 17
type input "o"
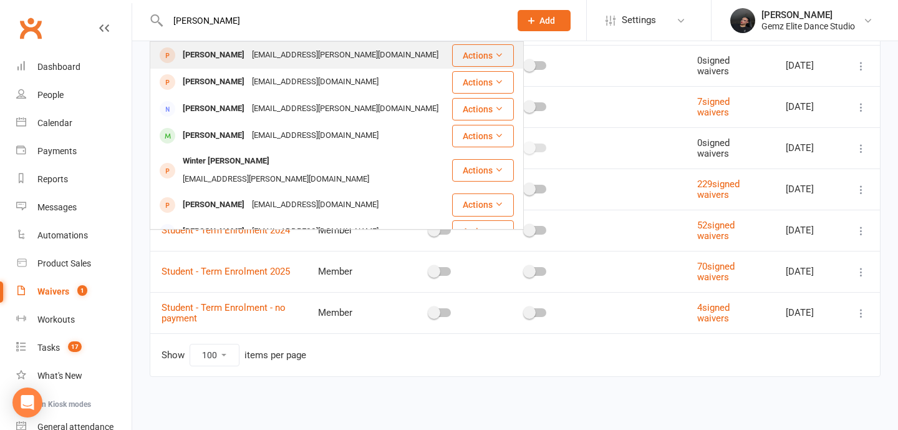
type input "isabelle"
click at [177, 61] on div at bounding box center [167, 55] width 23 height 21
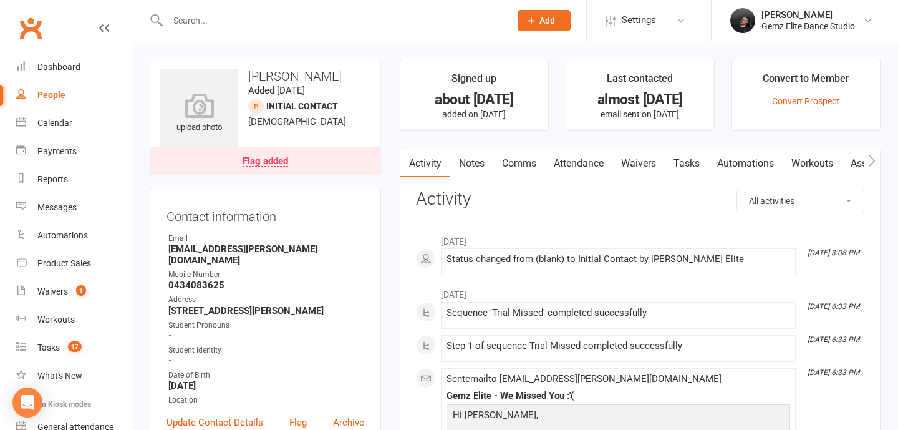
click at [240, 17] on input "text" at bounding box center [332, 20] width 337 height 17
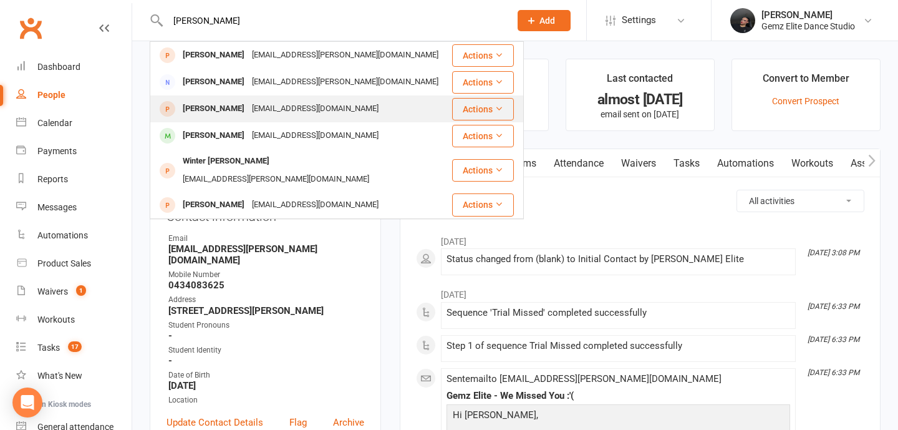
type input "isabele"
click at [225, 109] on div "Isabelle Truelson" at bounding box center [213, 109] width 69 height 18
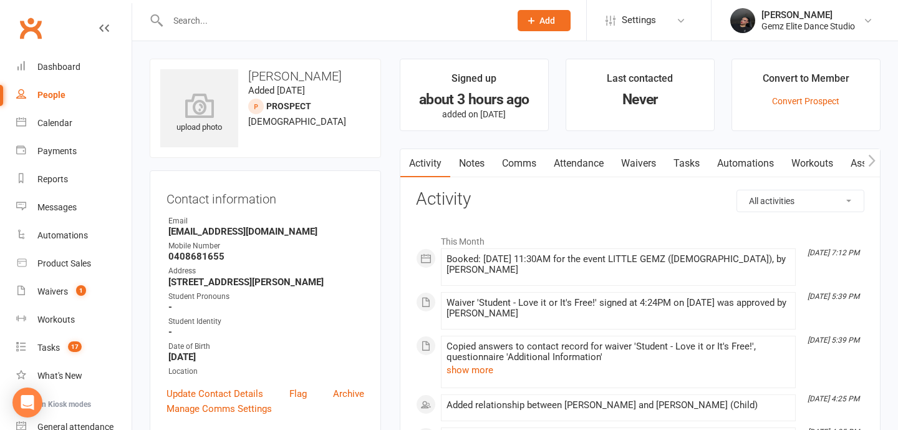
click at [875, 166] on icon "button" at bounding box center [871, 160] width 7 height 13
click at [871, 158] on icon "button" at bounding box center [872, 161] width 7 height 12
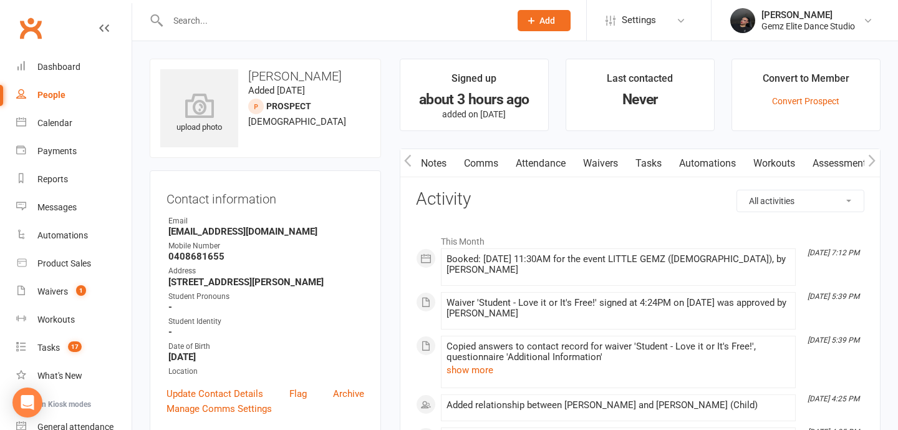
click at [594, 164] on link "Waivers" at bounding box center [600, 163] width 52 height 29
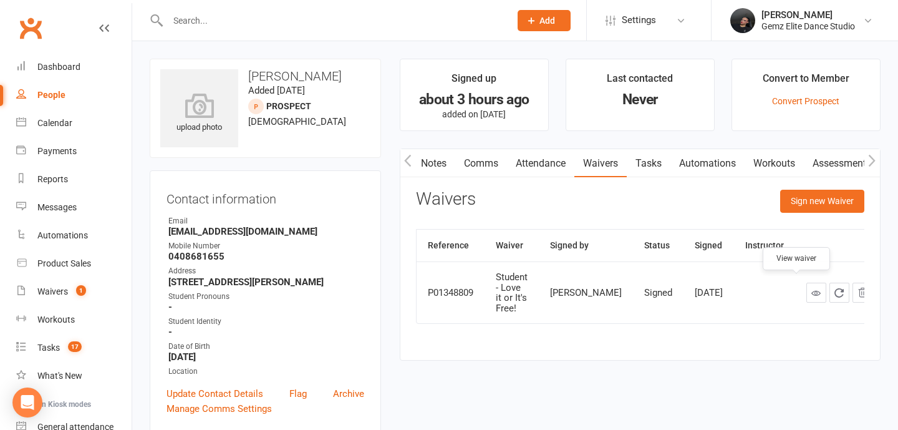
click at [812, 288] on icon at bounding box center [816, 292] width 9 height 9
click at [72, 64] on div "Dashboard" at bounding box center [58, 67] width 43 height 10
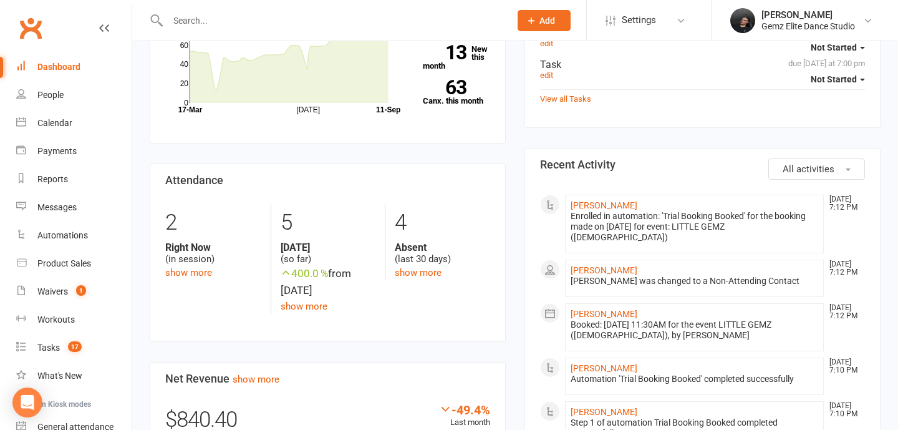
scroll to position [664, 0]
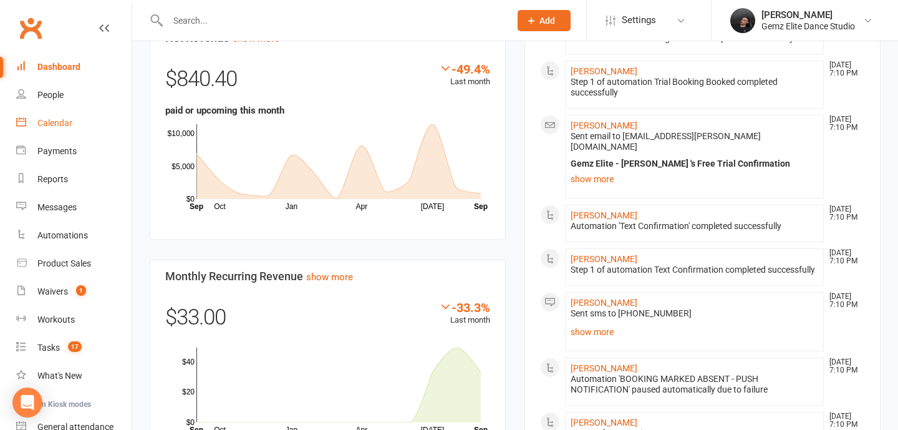
click at [36, 117] on link "Calendar" at bounding box center [73, 123] width 115 height 28
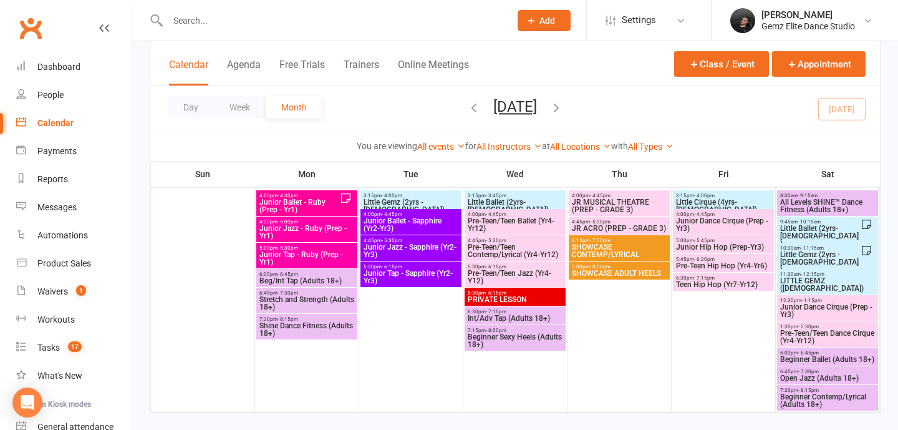
scroll to position [1052, 0]
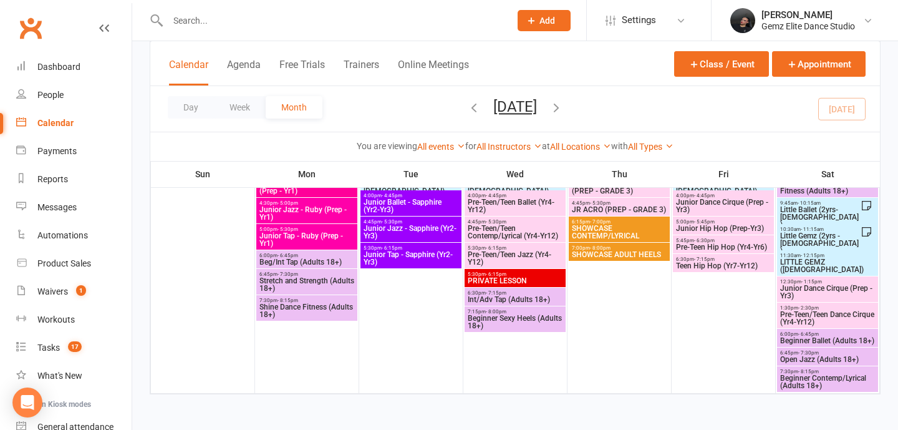
click at [803, 221] on div "9:45am - 10:15am Little Ballet (2yrs-5yrs old)" at bounding box center [827, 214] width 101 height 33
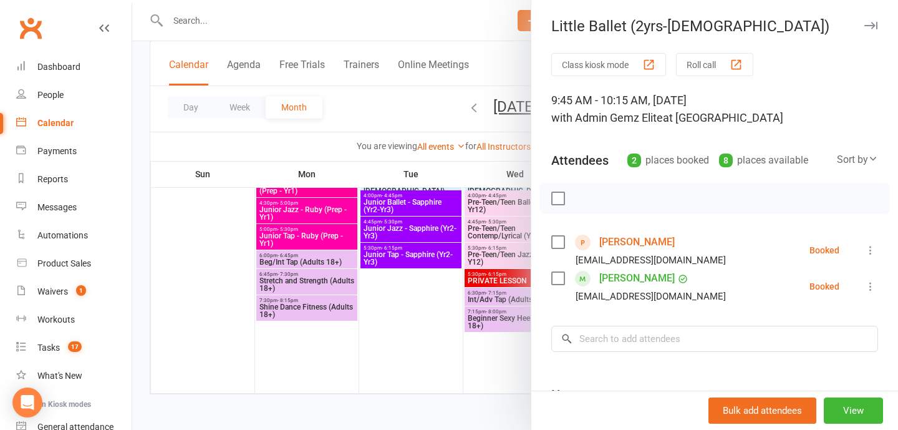
scroll to position [2, 0]
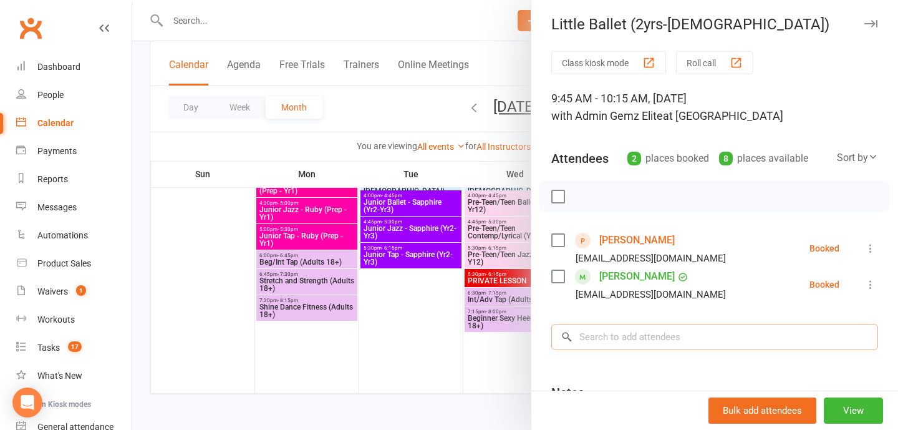
click at [705, 331] on input "search" at bounding box center [714, 337] width 327 height 26
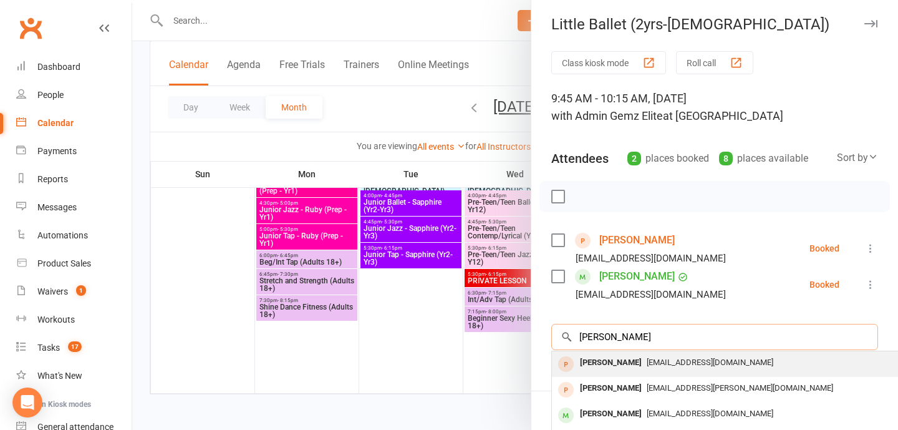
type input "isabelle"
click at [702, 370] on div "[EMAIL_ADDRESS][DOMAIN_NAME]" at bounding box center [738, 363] width 363 height 18
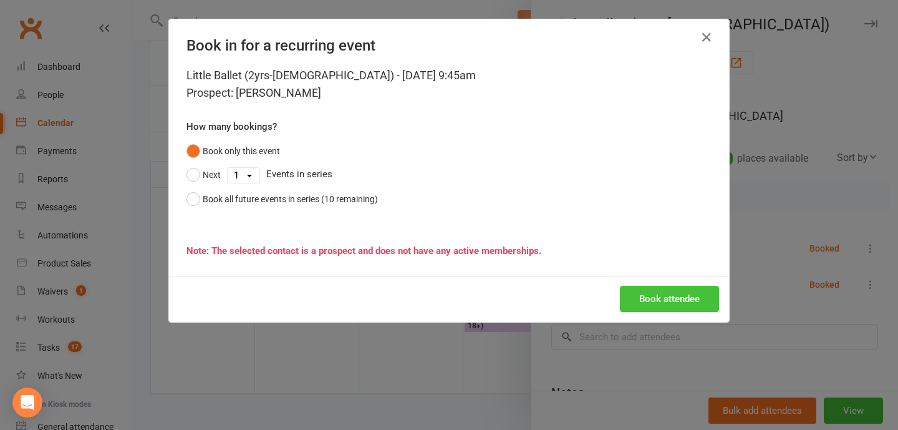
click at [632, 297] on button "Book attendee" at bounding box center [669, 299] width 99 height 26
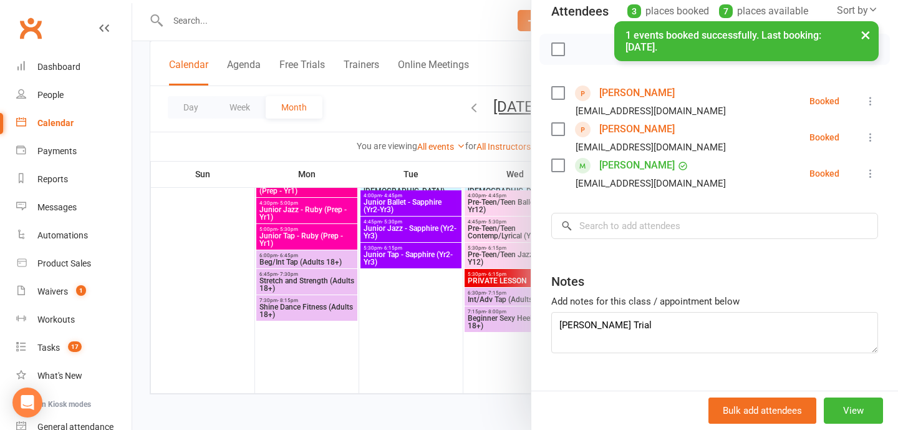
scroll to position [150, 0]
click at [656, 332] on textarea "Oliver Trial" at bounding box center [714, 331] width 327 height 41
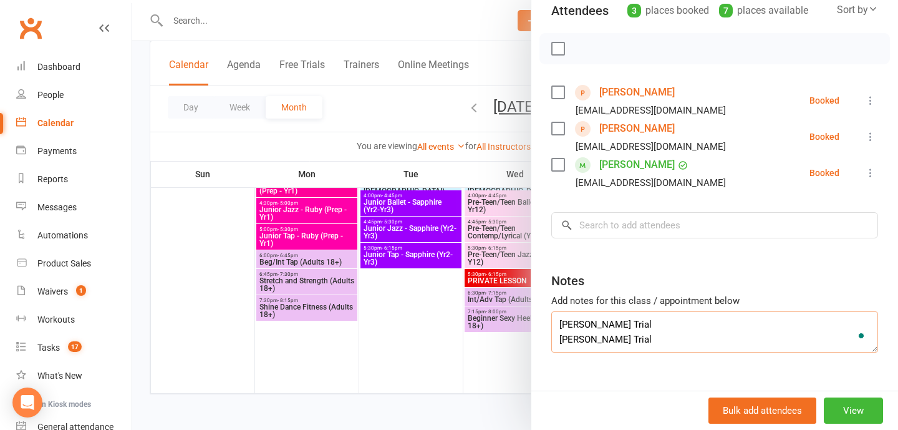
type textarea "Oliver Trial Isabelle Trial"
click at [510, 351] on div at bounding box center [515, 215] width 766 height 430
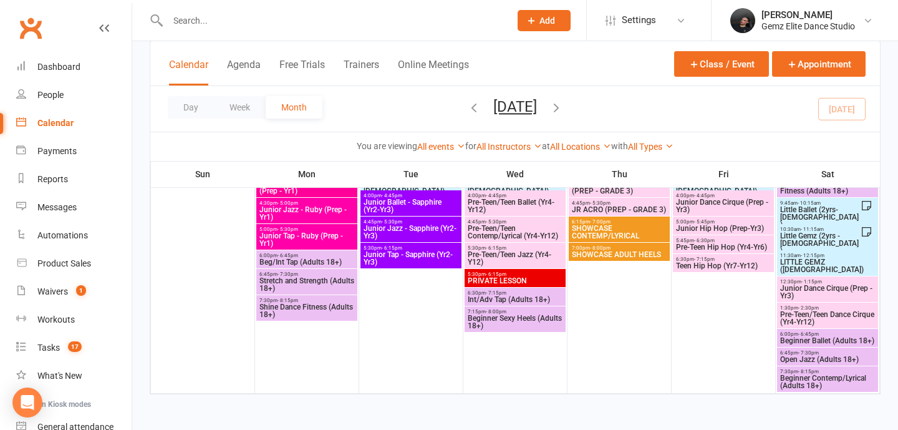
click at [839, 261] on span "LITTLE GEMZ (4-5 years old)" at bounding box center [828, 265] width 96 height 15
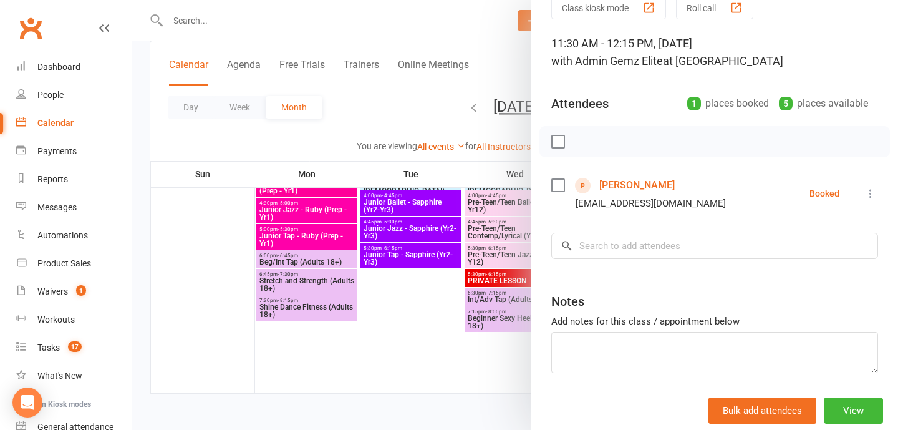
scroll to position [61, 0]
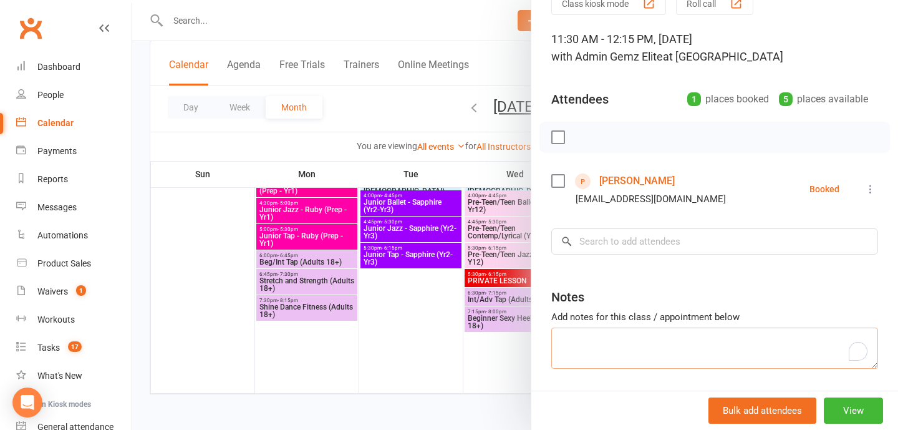
click at [622, 346] on textarea "To enrich screen reader interactions, please activate Accessibility in Grammarl…" at bounding box center [714, 347] width 327 height 41
type textarea "Isabelle Trial"
click at [452, 376] on div at bounding box center [515, 215] width 766 height 430
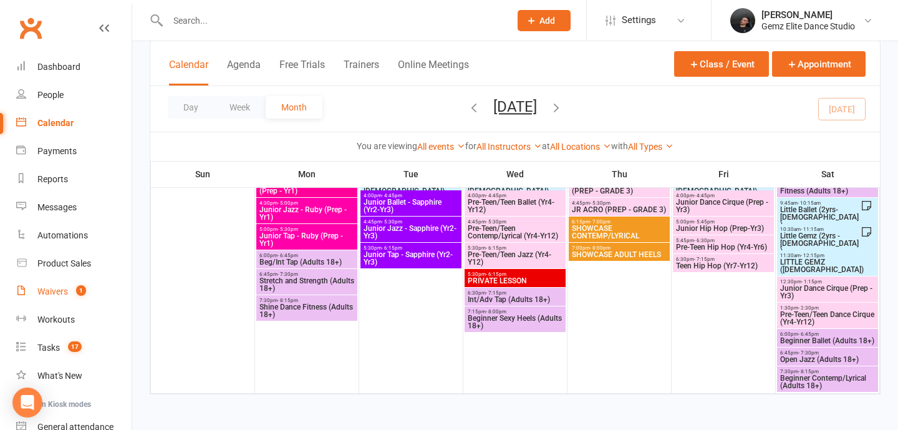
click at [81, 293] on span "1" at bounding box center [81, 290] width 10 height 11
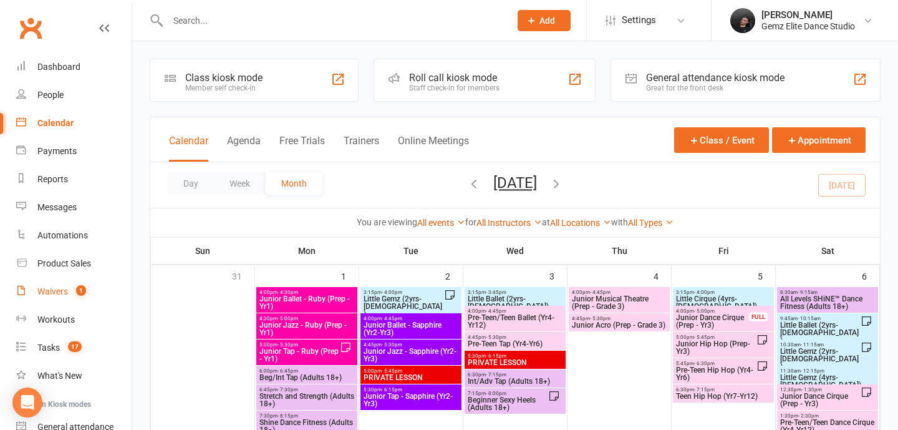
select select "100"
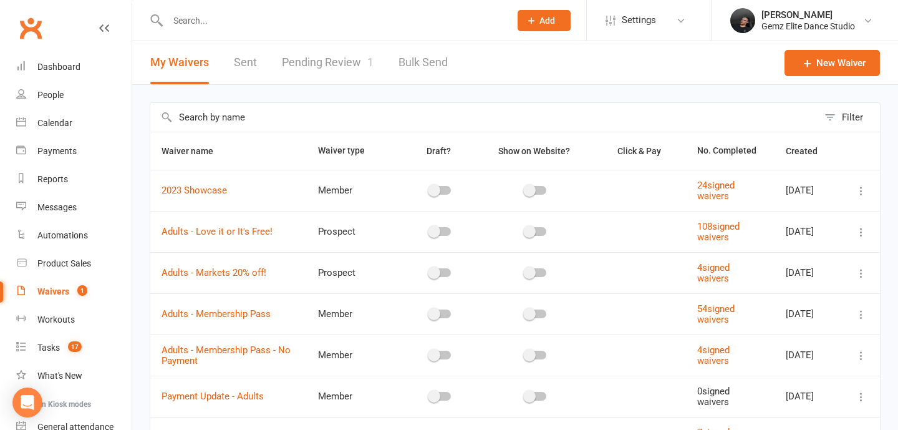
click at [341, 67] on link "Pending Review 1" at bounding box center [328, 62] width 92 height 43
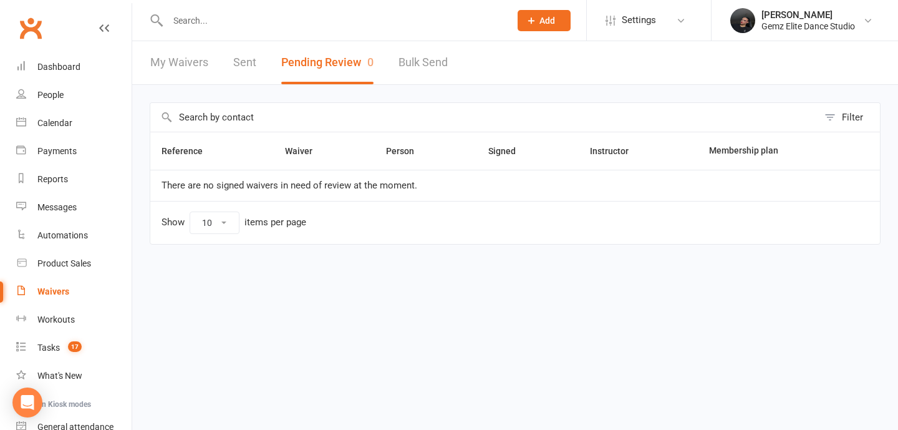
click at [173, 64] on link "My Waivers" at bounding box center [179, 62] width 58 height 43
select select "100"
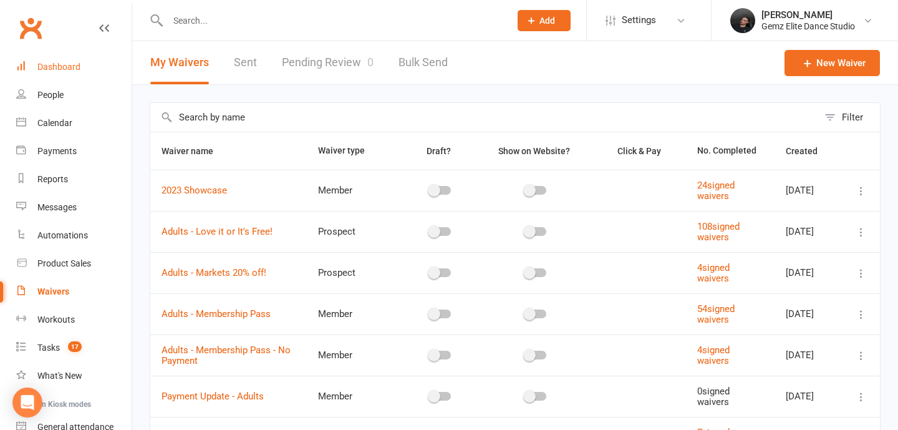
click at [65, 67] on div "Dashboard" at bounding box center [58, 67] width 43 height 10
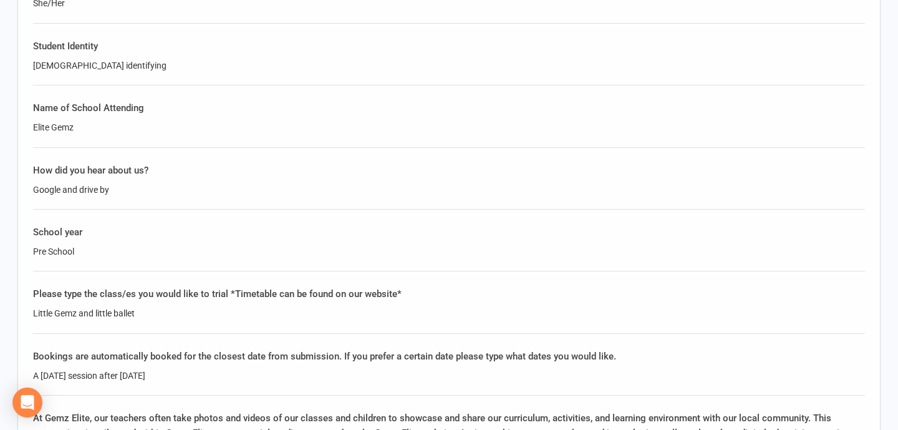
scroll to position [1839, 0]
